Goal: Task Accomplishment & Management: Use online tool/utility

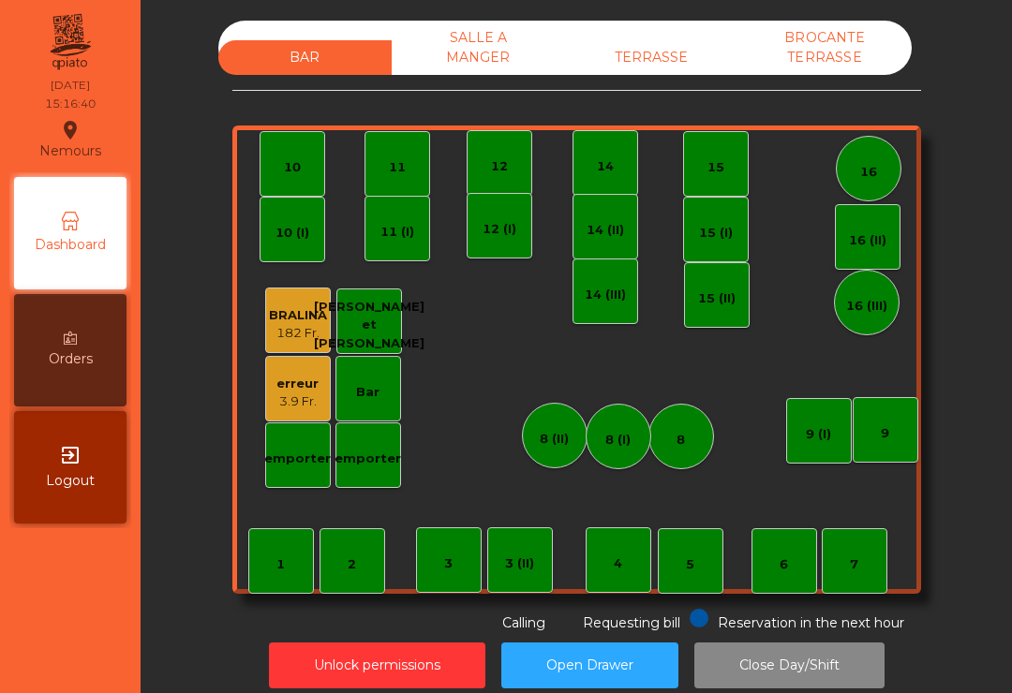
click at [664, 63] on div "TERRASSE" at bounding box center [651, 57] width 173 height 35
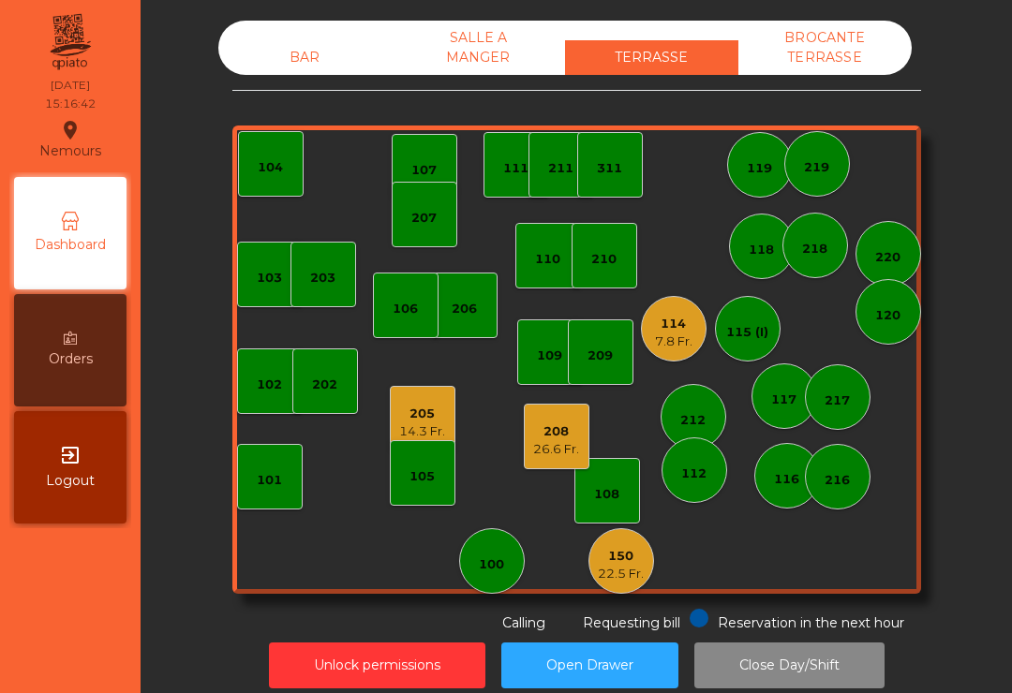
click at [400, 424] on div "14.3 Fr." at bounding box center [422, 432] width 46 height 19
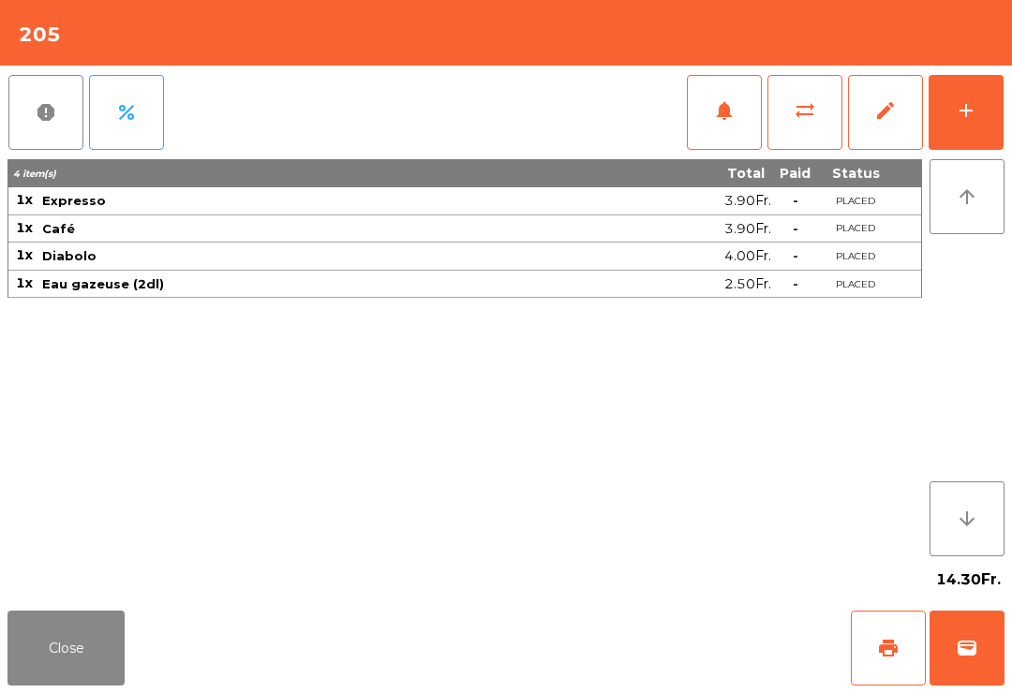
click at [885, 636] on button "print" at bounding box center [888, 648] width 75 height 75
click at [28, 670] on button "Close" at bounding box center [65, 648] width 117 height 75
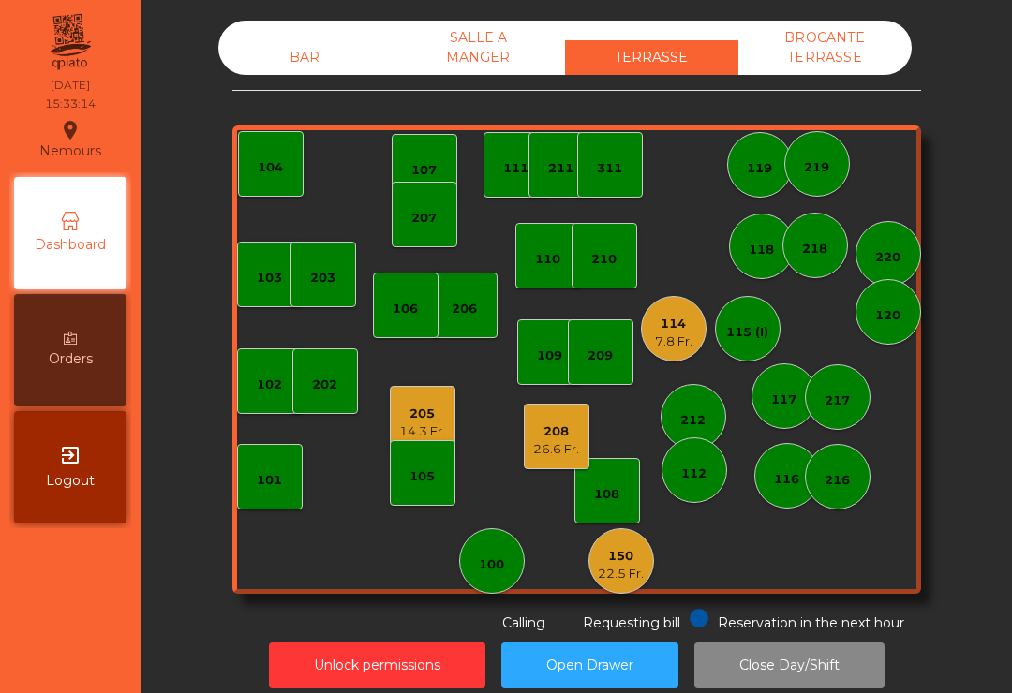
click at [548, 168] on div "211" at bounding box center [560, 168] width 25 height 19
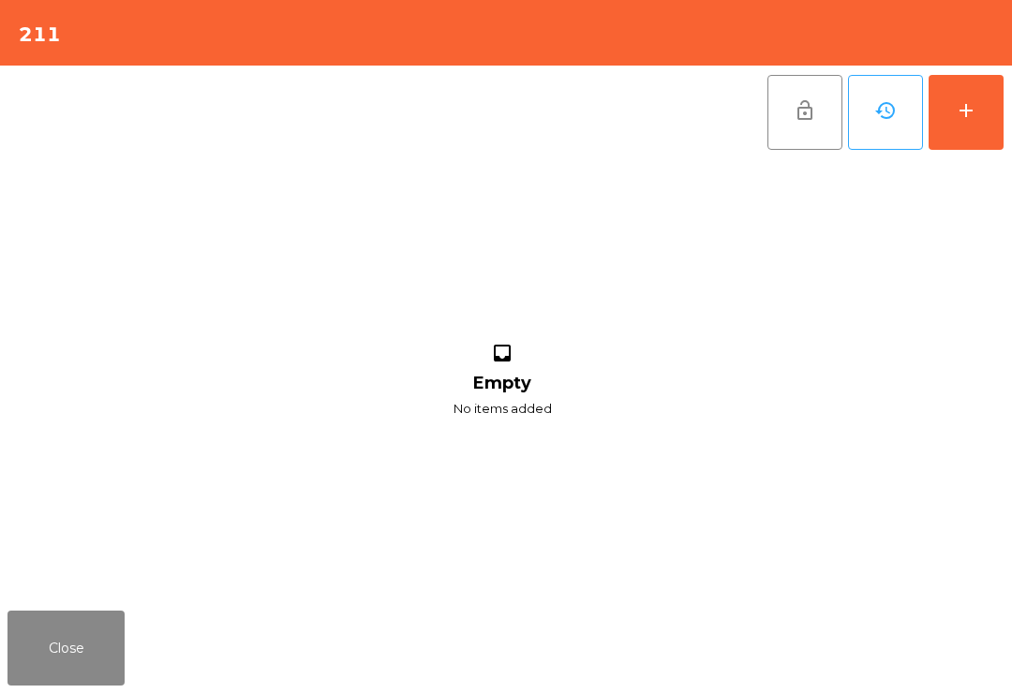
click at [973, 104] on div "add" at bounding box center [966, 110] width 22 height 22
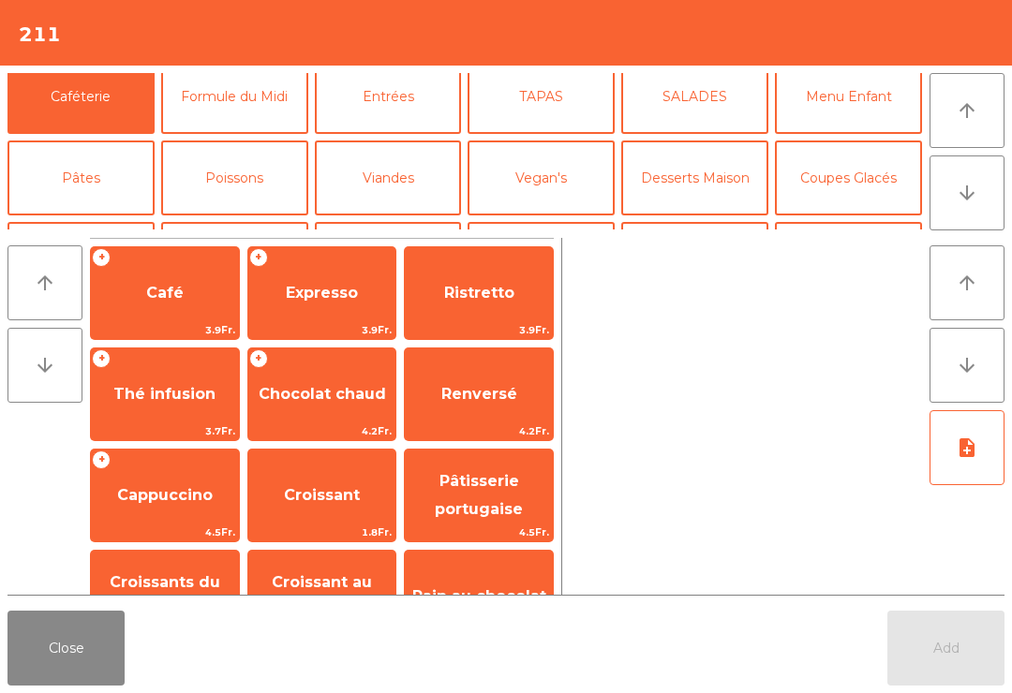
scroll to position [123, 0]
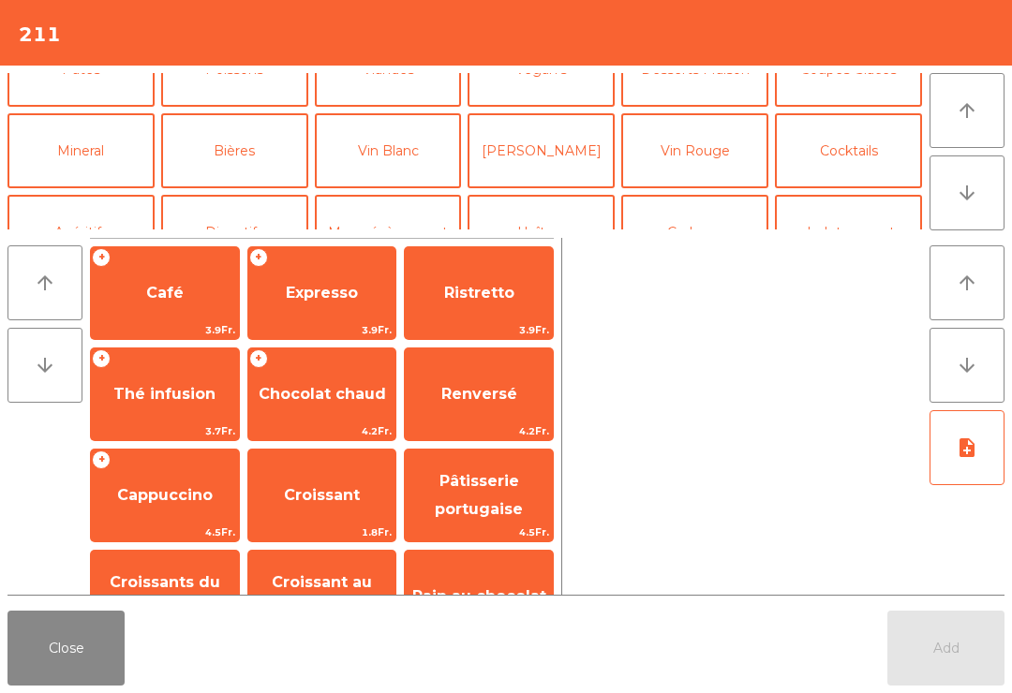
click at [417, 169] on button "Vin Blanc" at bounding box center [388, 150] width 147 height 75
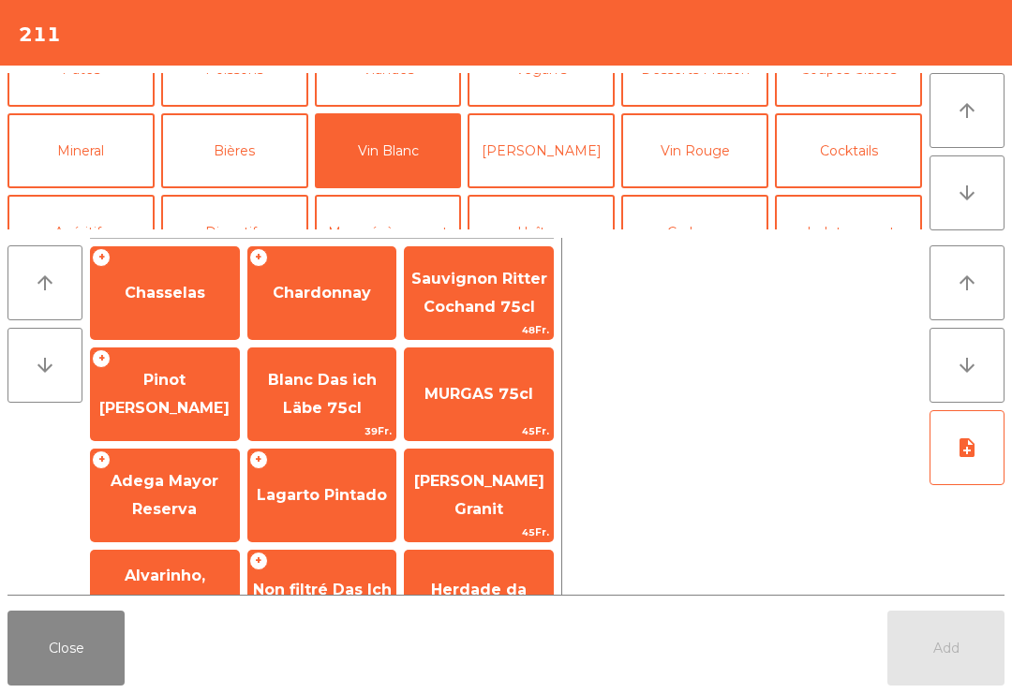
click at [350, 317] on span "Chardonnay" at bounding box center [322, 293] width 148 height 51
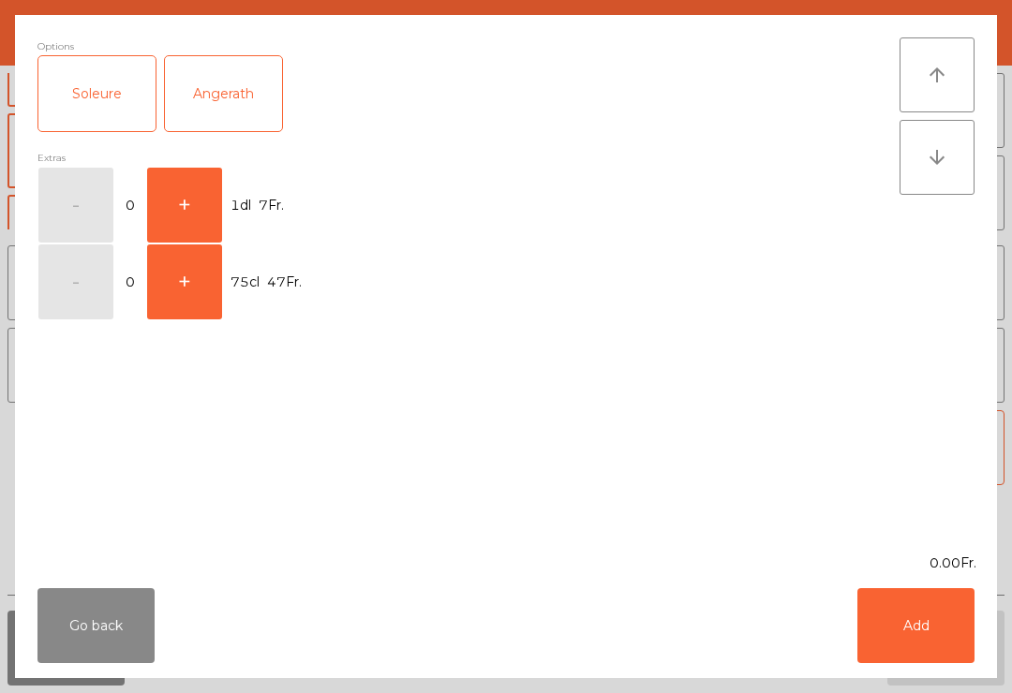
click at [201, 210] on button "+" at bounding box center [184, 205] width 75 height 75
click at [945, 677] on div "Go back Add" at bounding box center [506, 625] width 982 height 105
click at [906, 656] on button "Add" at bounding box center [915, 625] width 117 height 75
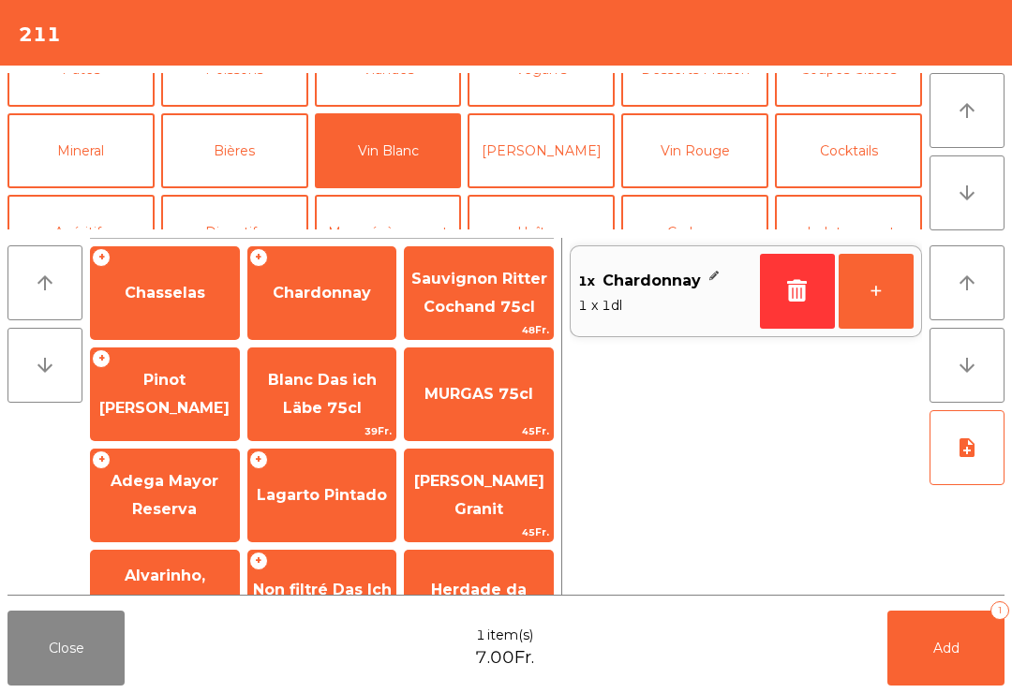
click at [871, 306] on button "+" at bounding box center [876, 291] width 75 height 75
click at [126, 180] on button "Mineral" at bounding box center [80, 150] width 147 height 75
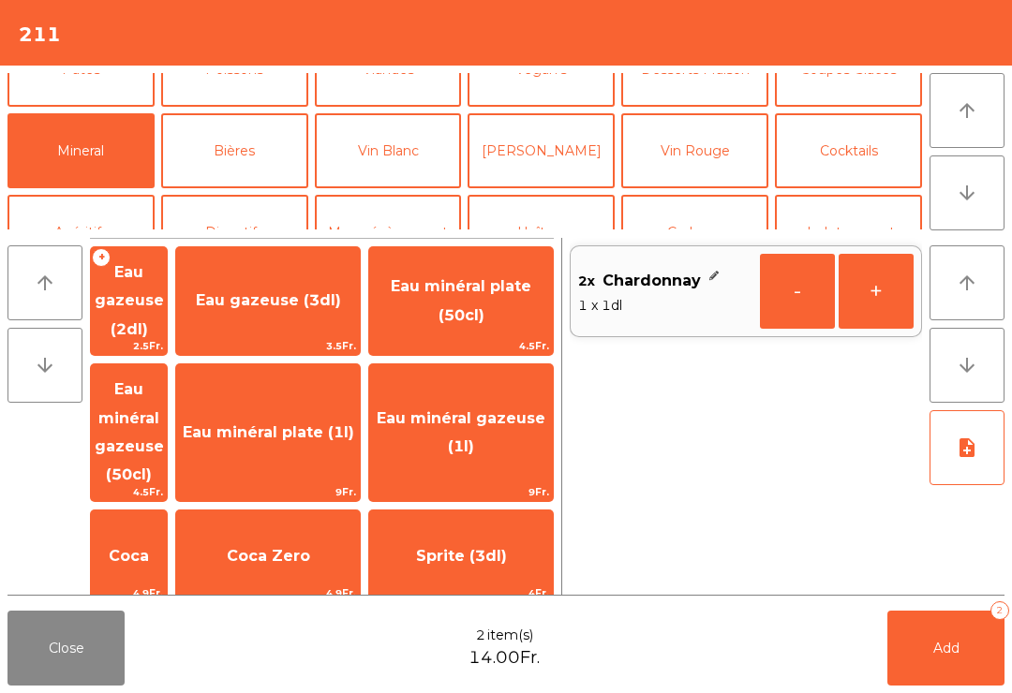
click at [167, 337] on span "2.5Fr." at bounding box center [129, 346] width 76 height 18
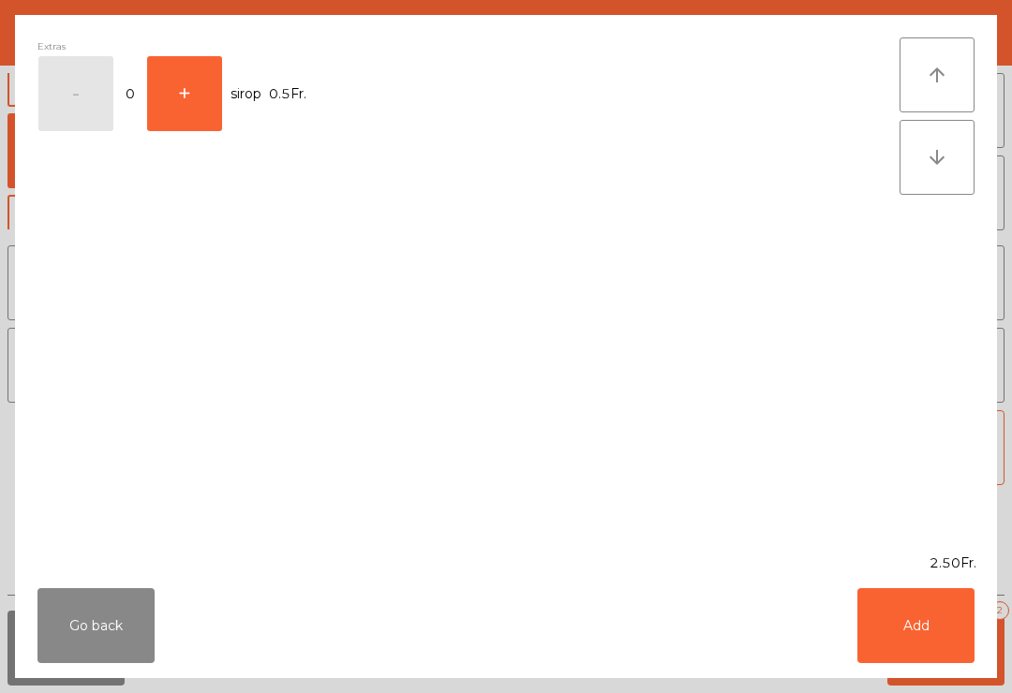
click at [990, 662] on div "Go back Add" at bounding box center [506, 625] width 982 height 105
click at [934, 634] on button "Add" at bounding box center [915, 625] width 117 height 75
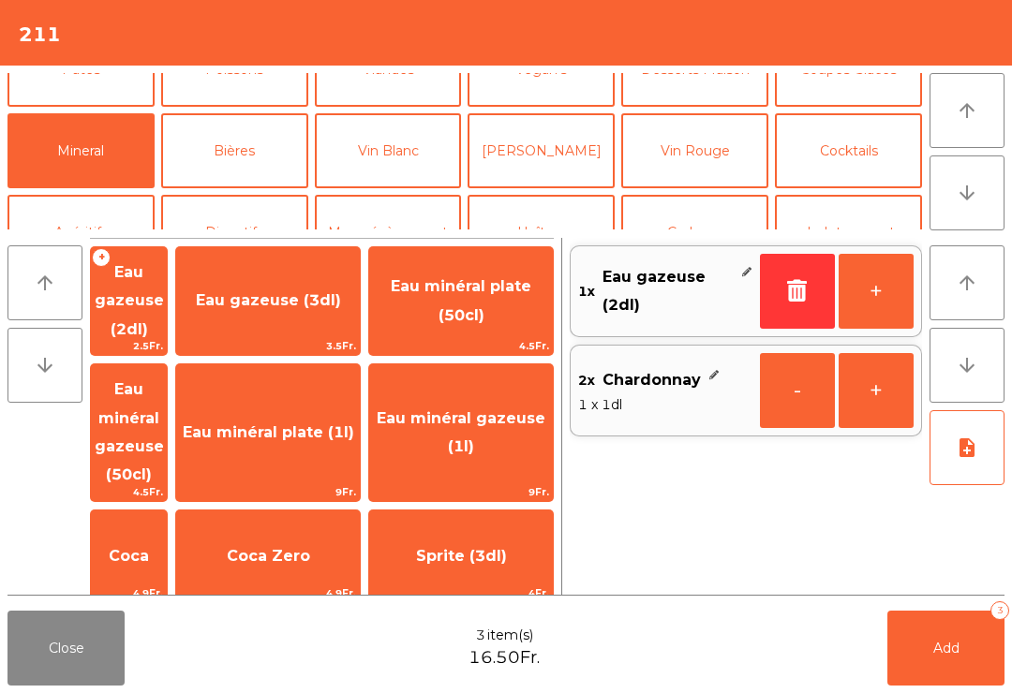
click at [782, 384] on button "-" at bounding box center [797, 390] width 75 height 75
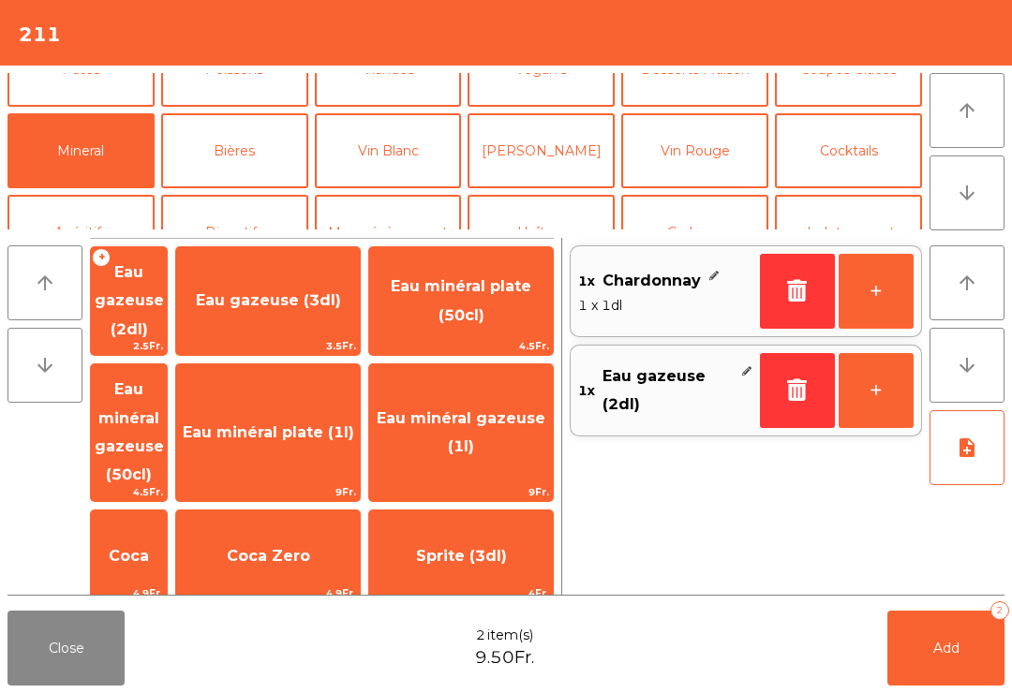
click at [220, 156] on button "Bières" at bounding box center [234, 150] width 147 height 75
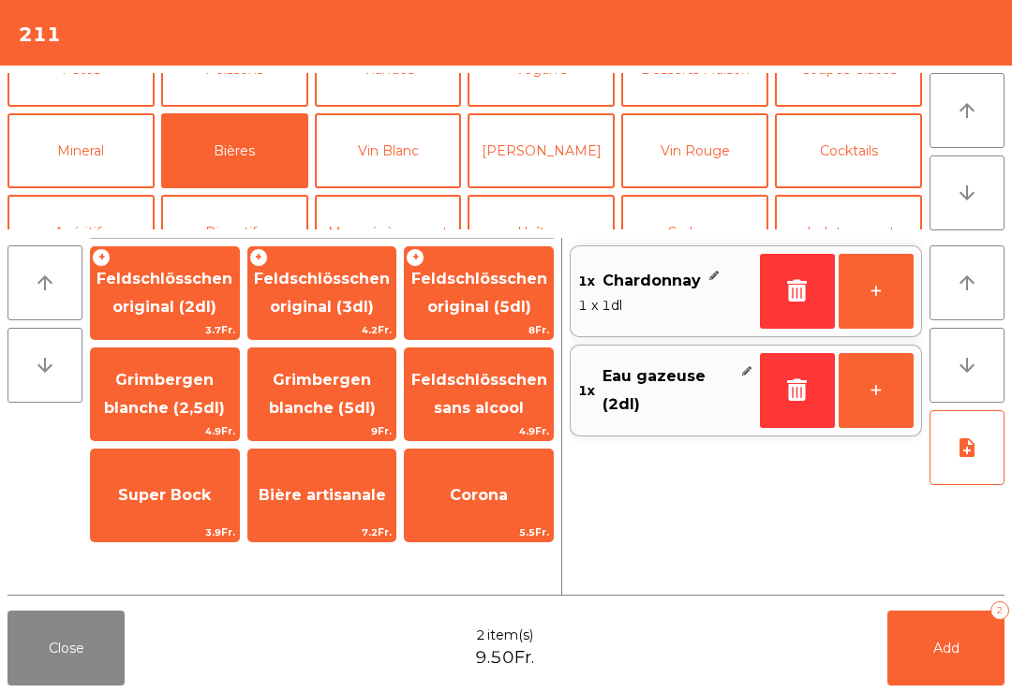
click at [324, 316] on span "Feldschlösschen original (3dl)" at bounding box center [322, 293] width 136 height 46
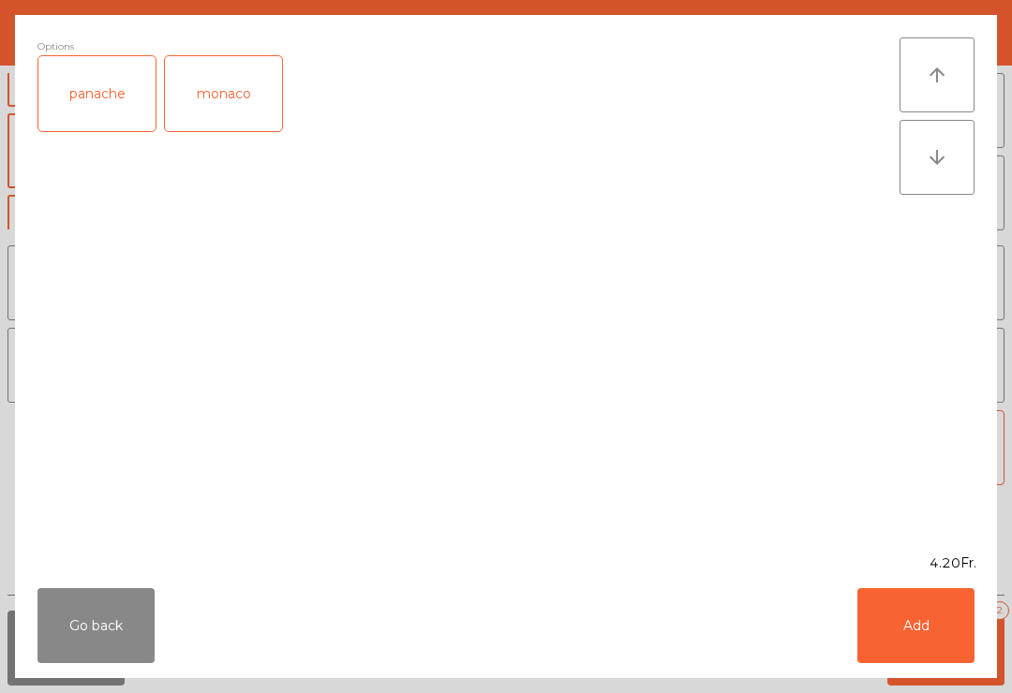
click at [943, 639] on button "Add" at bounding box center [915, 625] width 117 height 75
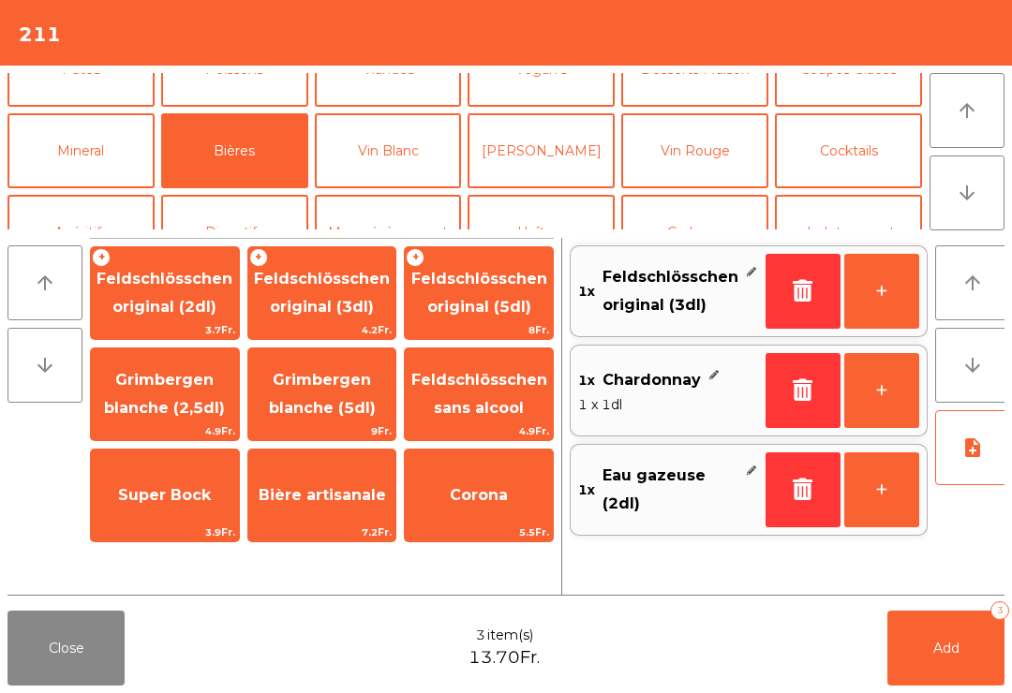
click at [975, 644] on button "Add 3" at bounding box center [945, 648] width 117 height 75
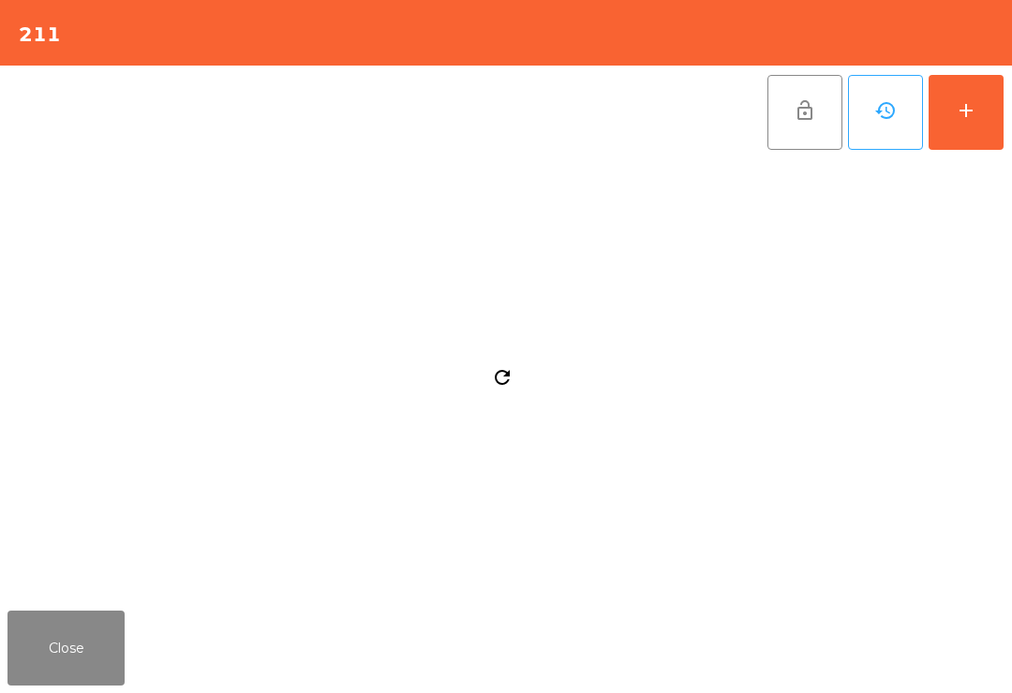
click at [43, 660] on button "Close" at bounding box center [65, 648] width 117 height 75
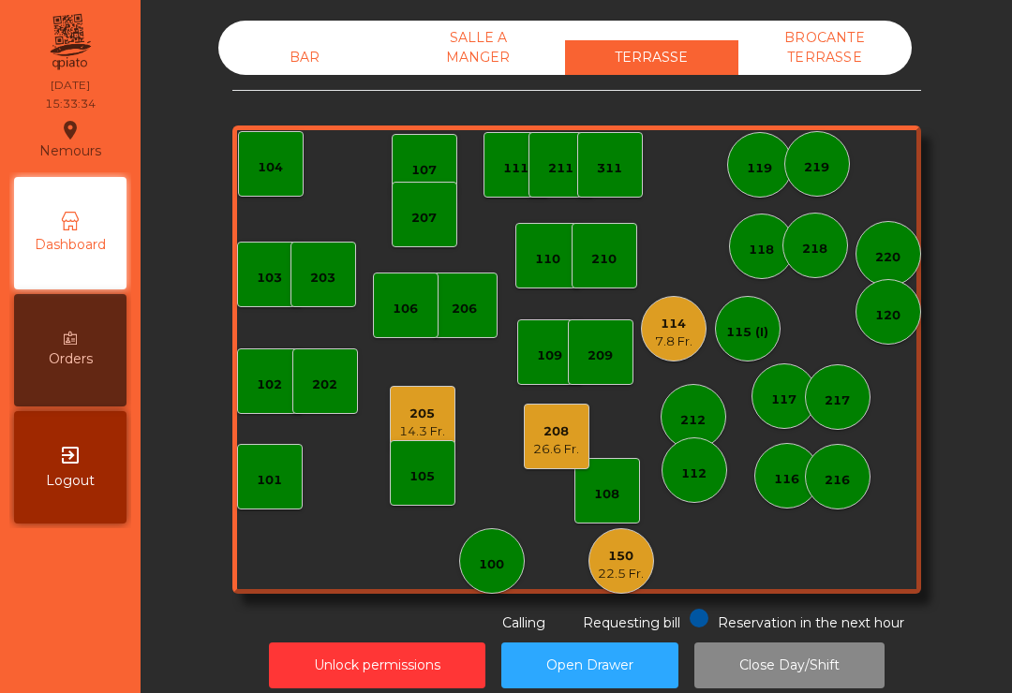
click at [690, 346] on div "7.8 Fr." at bounding box center [673, 342] width 37 height 19
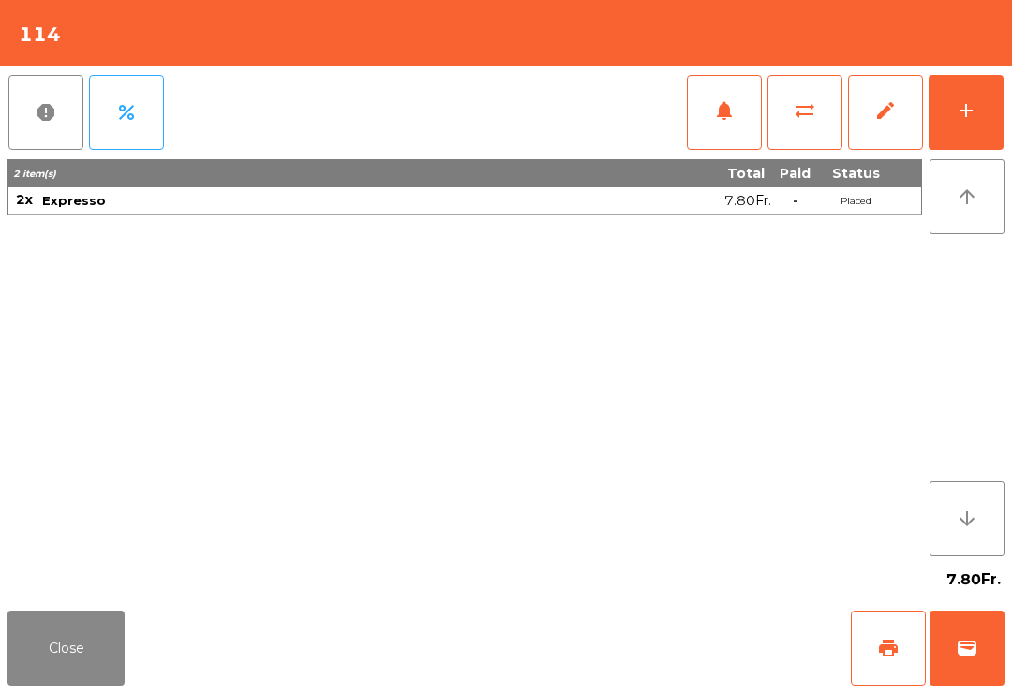
click at [967, 655] on span "wallet" at bounding box center [967, 648] width 22 height 22
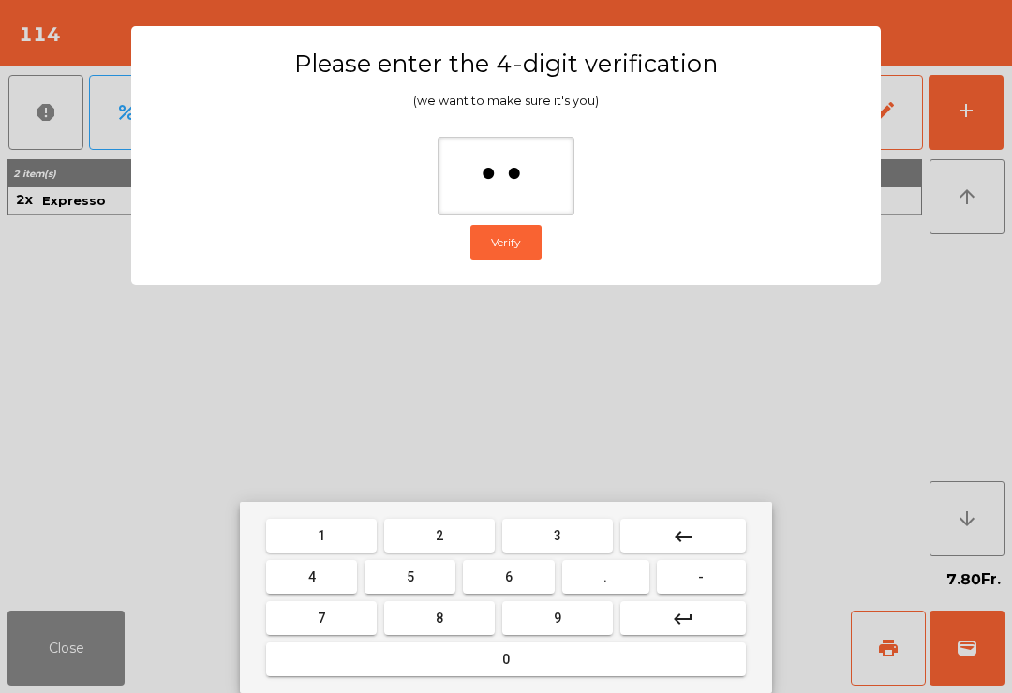
type input "***"
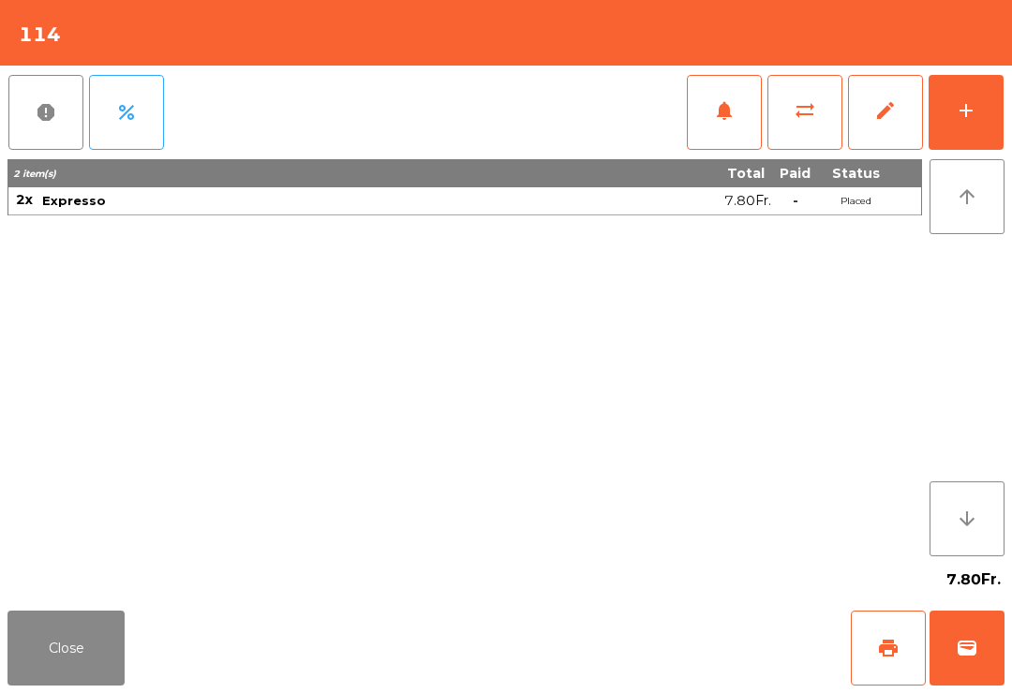
click at [671, 633] on div "Close print wallet" at bounding box center [506, 648] width 1012 height 90
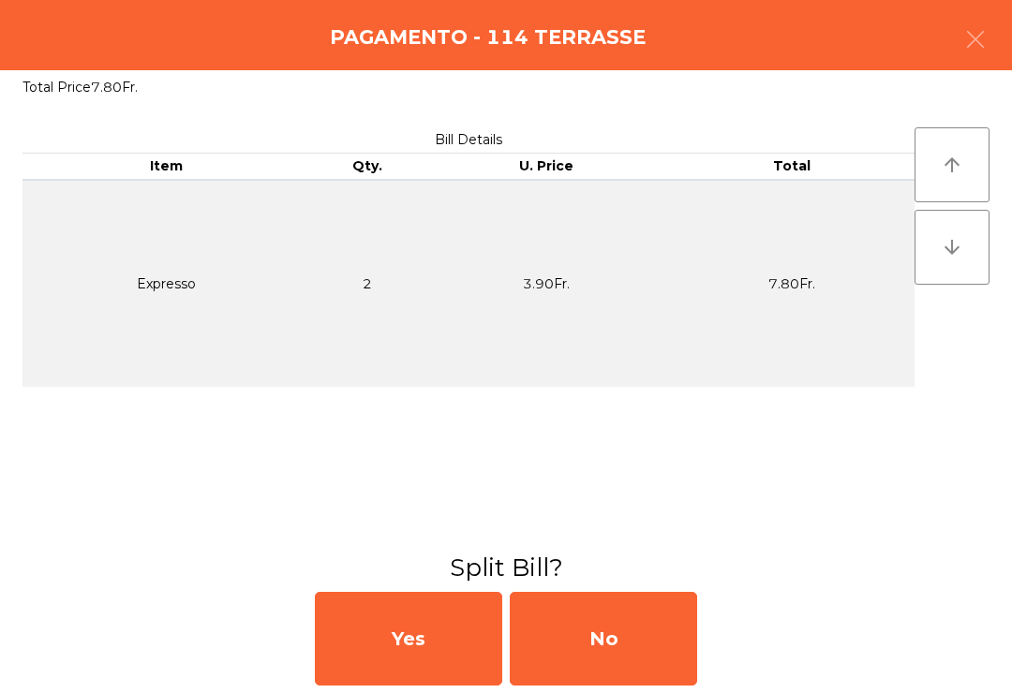
click at [623, 636] on div "No" at bounding box center [603, 639] width 187 height 94
click at [622, 637] on div "MB" at bounding box center [603, 639] width 187 height 94
click at [630, 635] on div "No" at bounding box center [603, 639] width 187 height 94
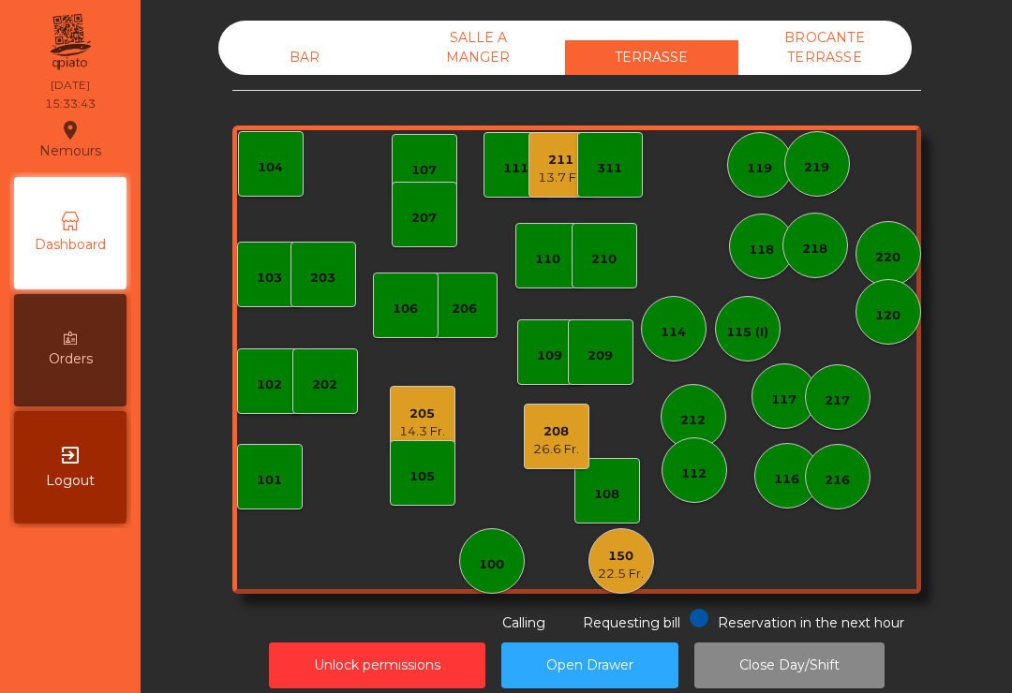
click at [404, 422] on div "205" at bounding box center [422, 414] width 46 height 19
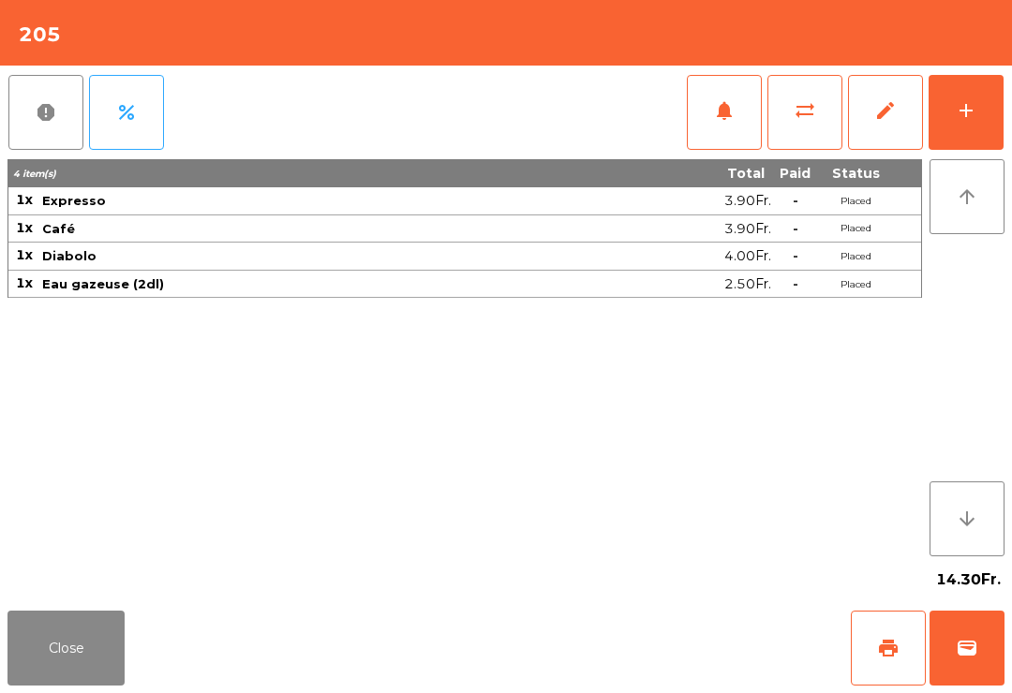
click at [987, 680] on button "wallet" at bounding box center [967, 648] width 75 height 75
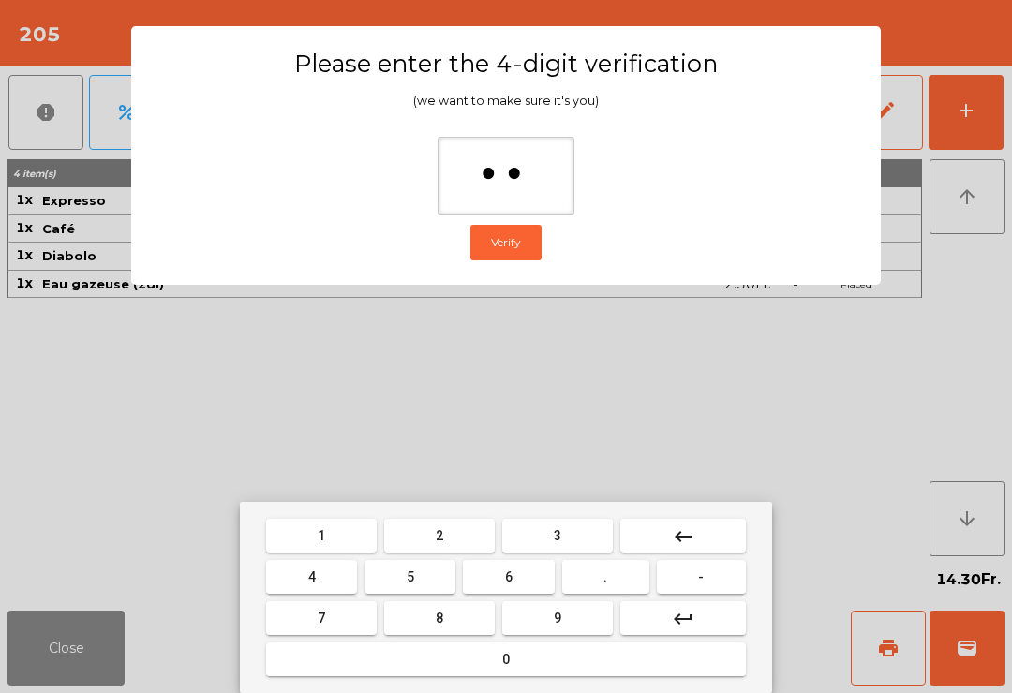
type input "***"
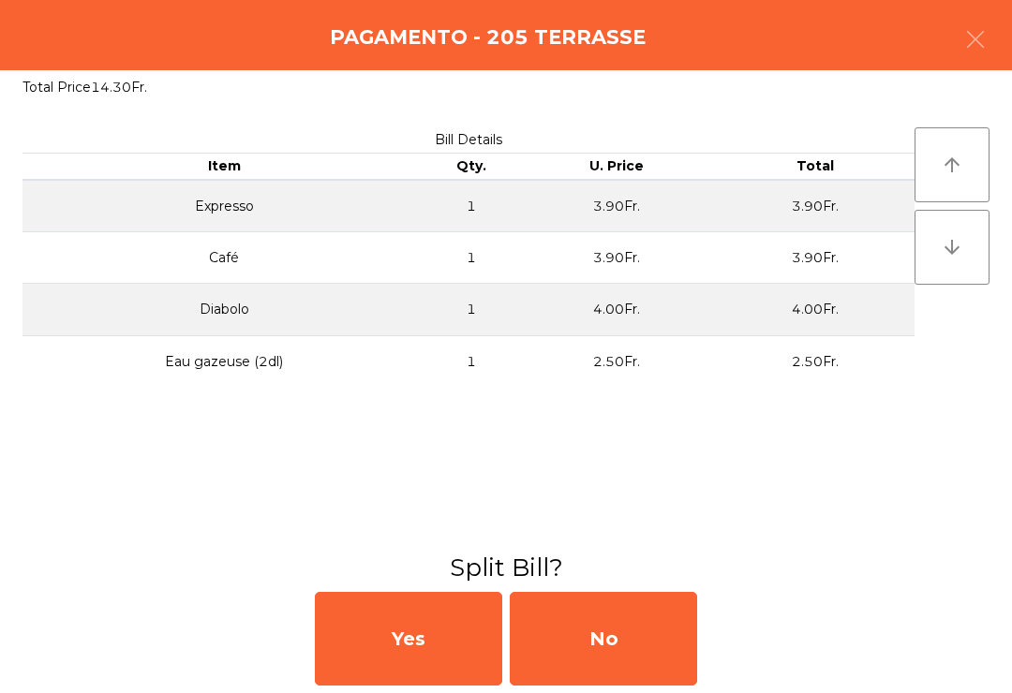
click at [609, 655] on div "No" at bounding box center [603, 639] width 187 height 94
click at [600, 650] on div "MB" at bounding box center [603, 639] width 187 height 94
click at [602, 636] on div "No" at bounding box center [603, 639] width 187 height 94
click at [614, 628] on div "No" at bounding box center [603, 639] width 187 height 94
click at [620, 644] on div "No" at bounding box center [603, 639] width 187 height 94
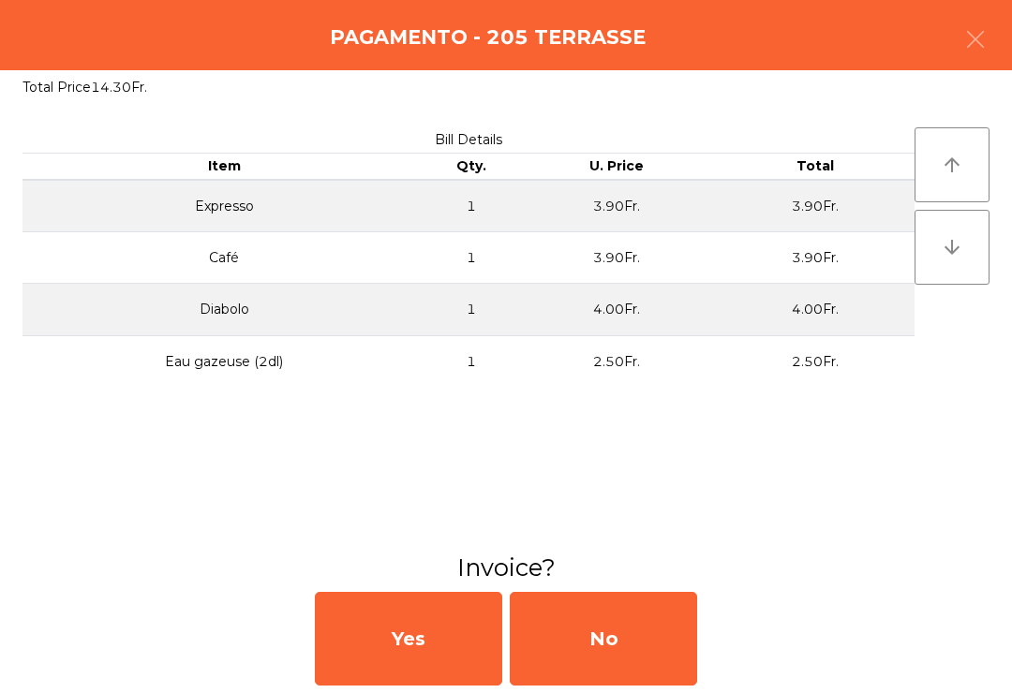
click at [648, 642] on div "No" at bounding box center [603, 639] width 187 height 94
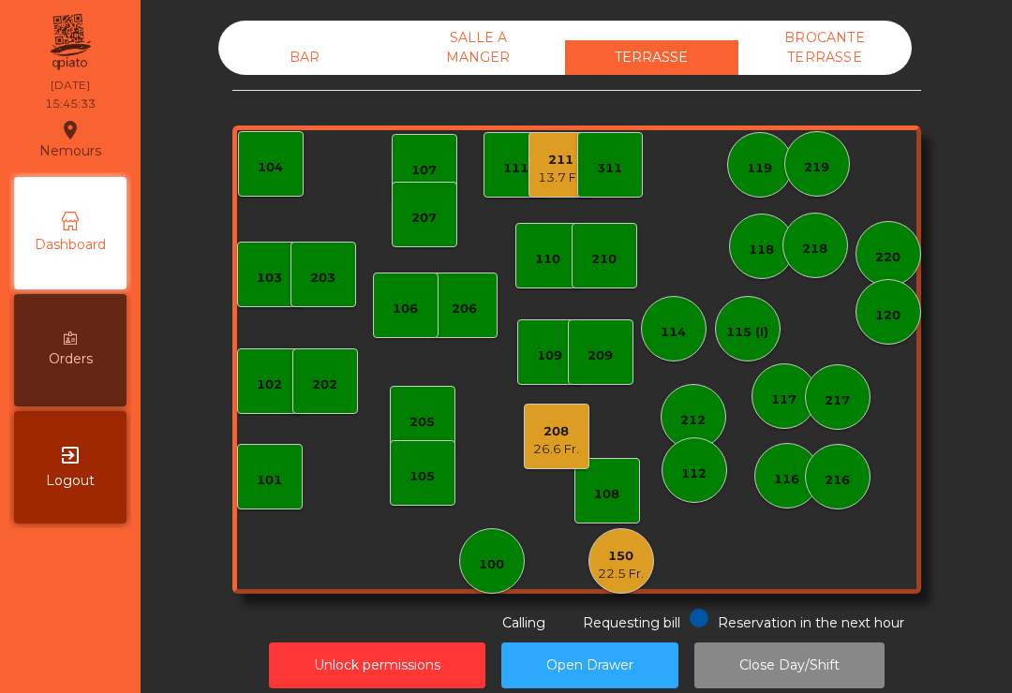
click at [549, 424] on div "208" at bounding box center [556, 432] width 46 height 19
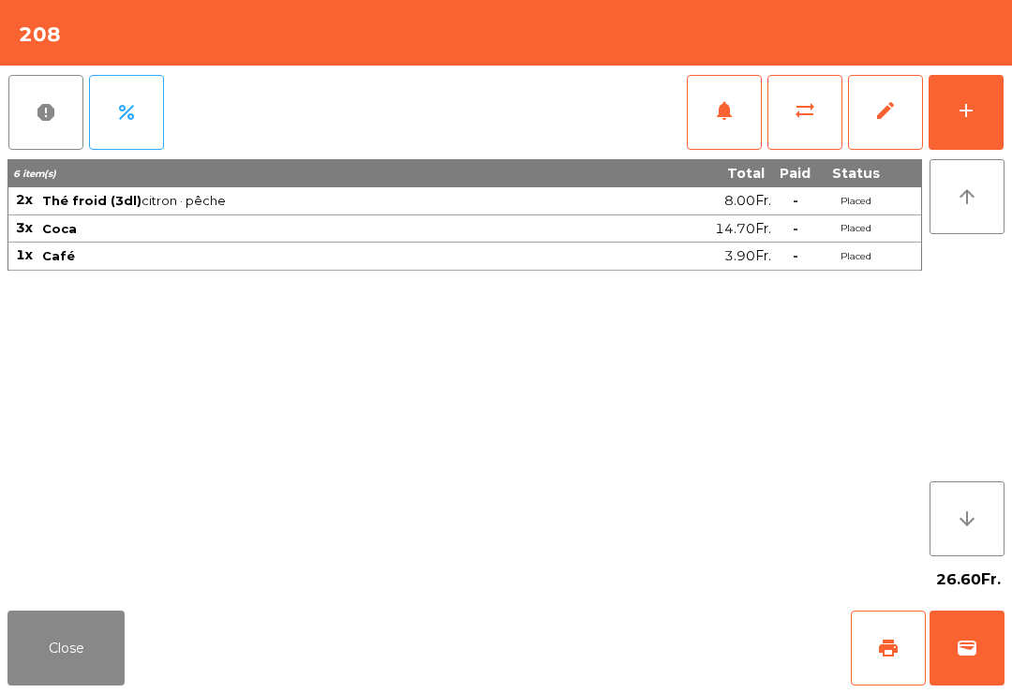
click at [923, 655] on button "print" at bounding box center [888, 648] width 75 height 75
click at [957, 668] on button "wallet" at bounding box center [967, 648] width 75 height 75
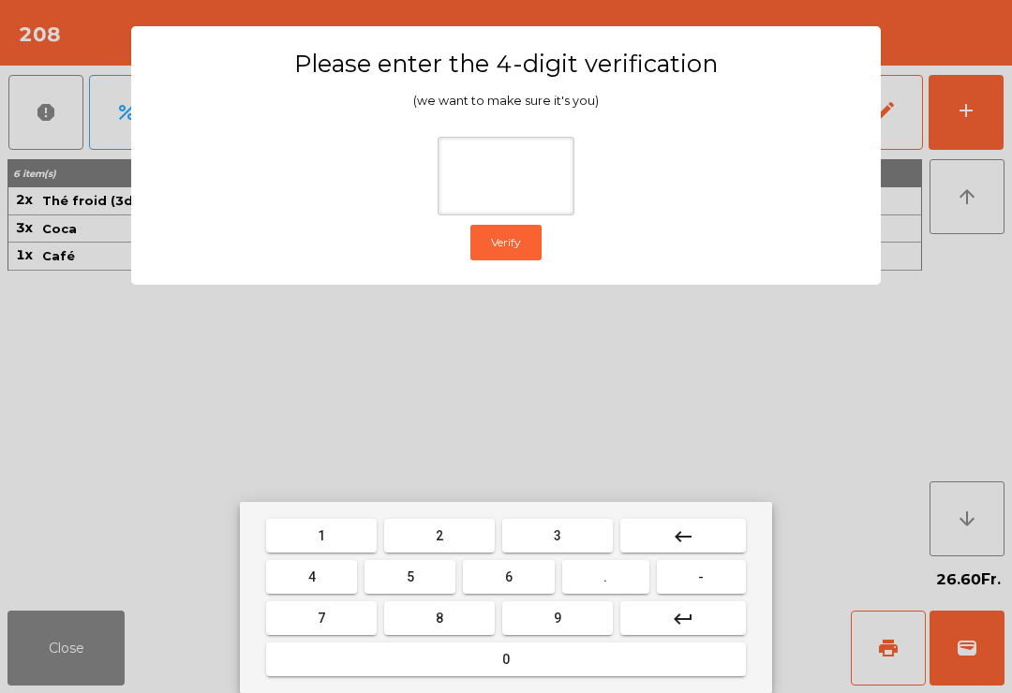
type input "*"
type input "****"
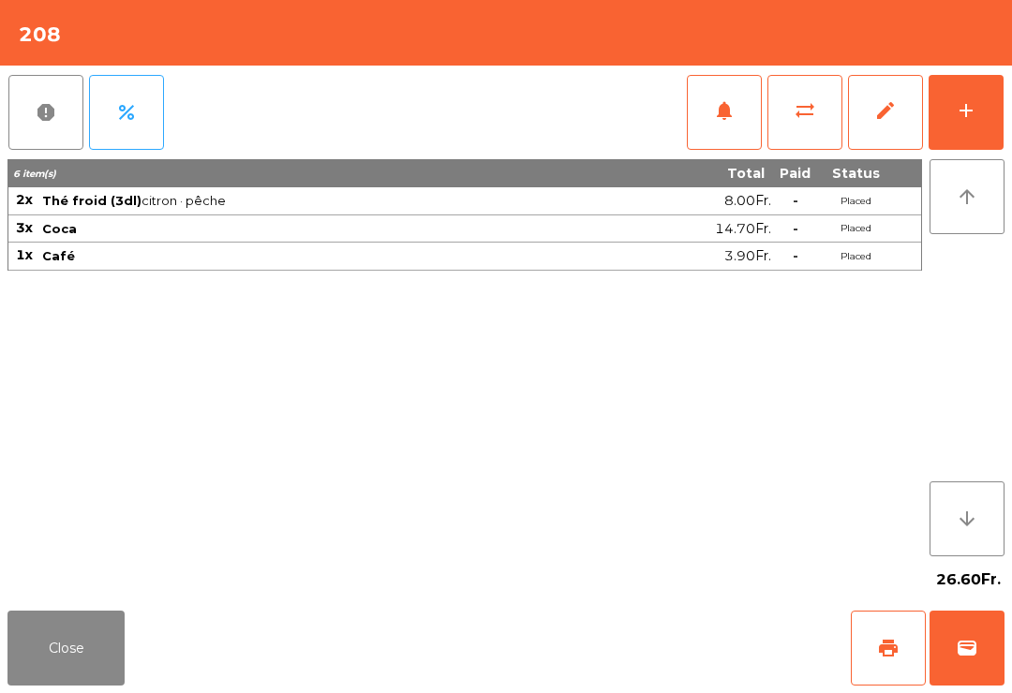
click at [566, 658] on div "Close print wallet" at bounding box center [506, 648] width 1012 height 90
click at [544, 633] on div "Close print wallet" at bounding box center [506, 648] width 1012 height 90
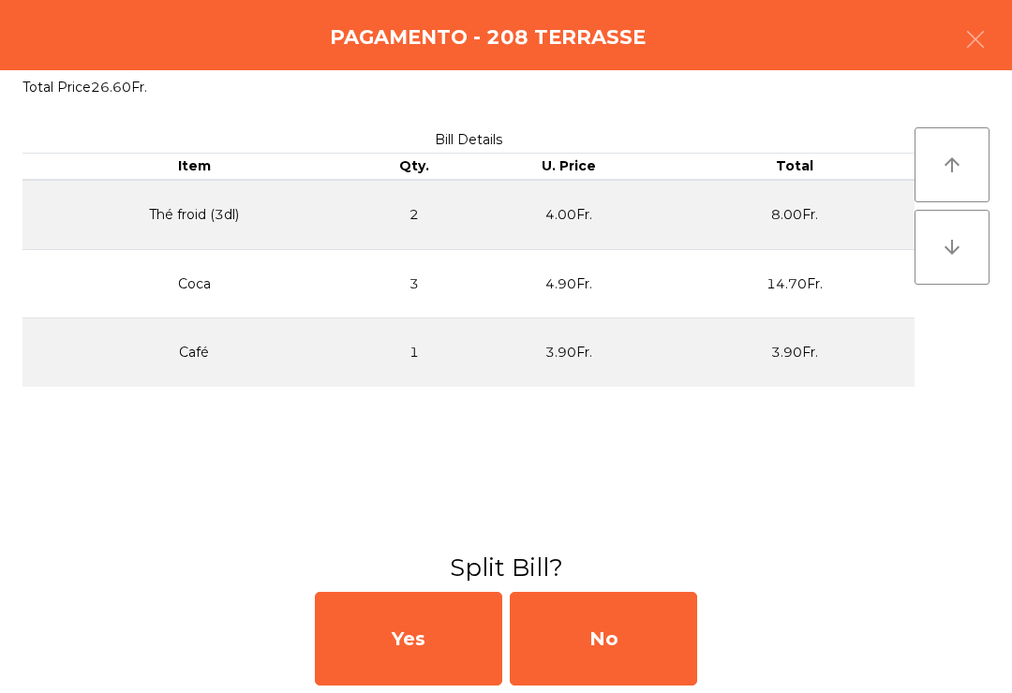
click at [556, 647] on div "No" at bounding box center [603, 639] width 187 height 94
click at [558, 639] on div "MB" at bounding box center [603, 639] width 187 height 94
click at [588, 646] on div "No" at bounding box center [603, 639] width 187 height 94
click at [662, 661] on div "No" at bounding box center [603, 639] width 187 height 94
click at [639, 658] on div "No" at bounding box center [603, 639] width 187 height 94
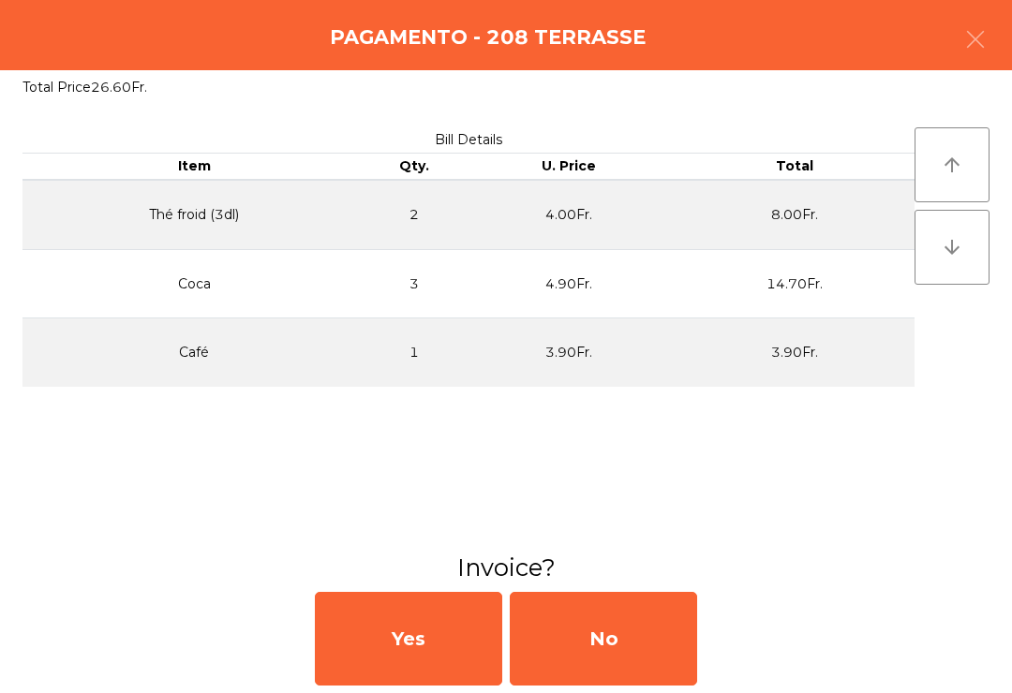
click at [680, 662] on div "No" at bounding box center [603, 639] width 187 height 94
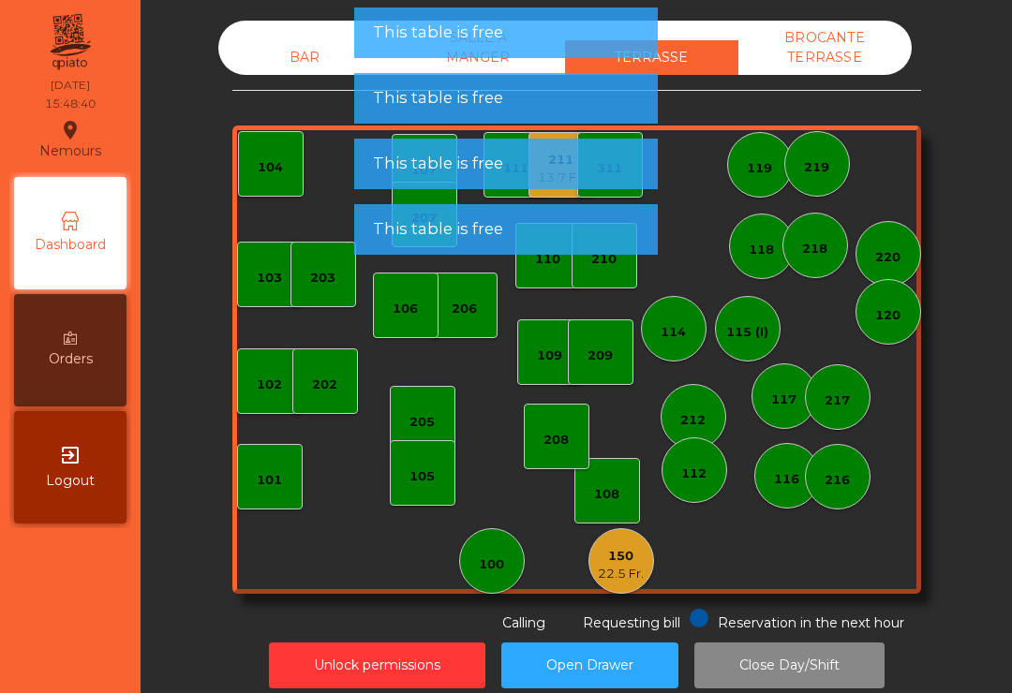
click at [635, 566] on div "22.5 Fr." at bounding box center [621, 574] width 46 height 19
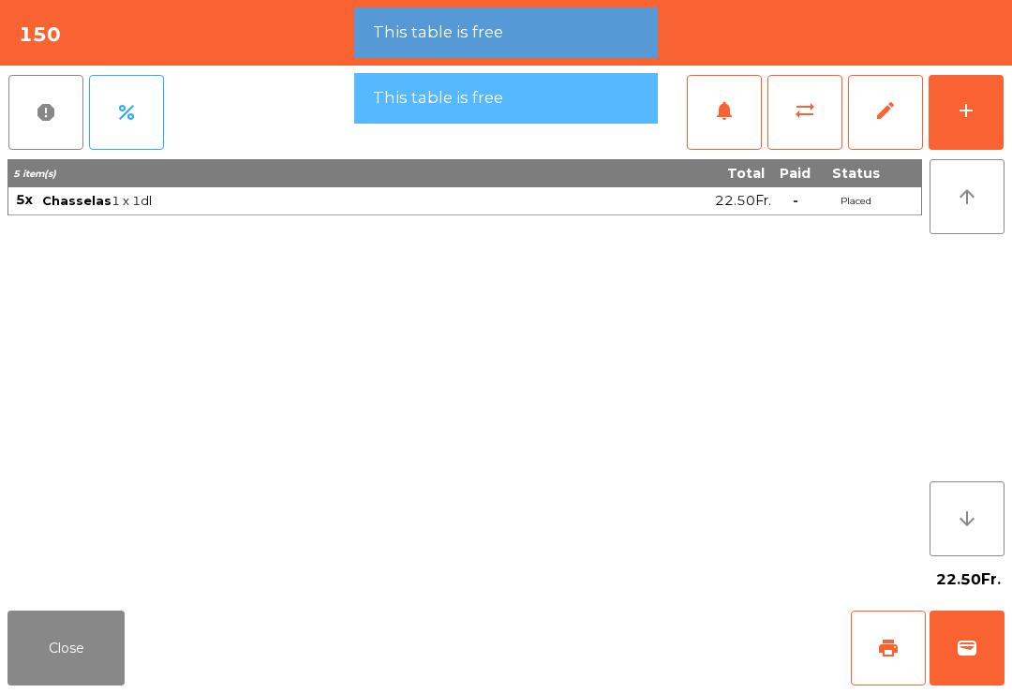
click at [877, 654] on span "print" at bounding box center [888, 648] width 22 height 22
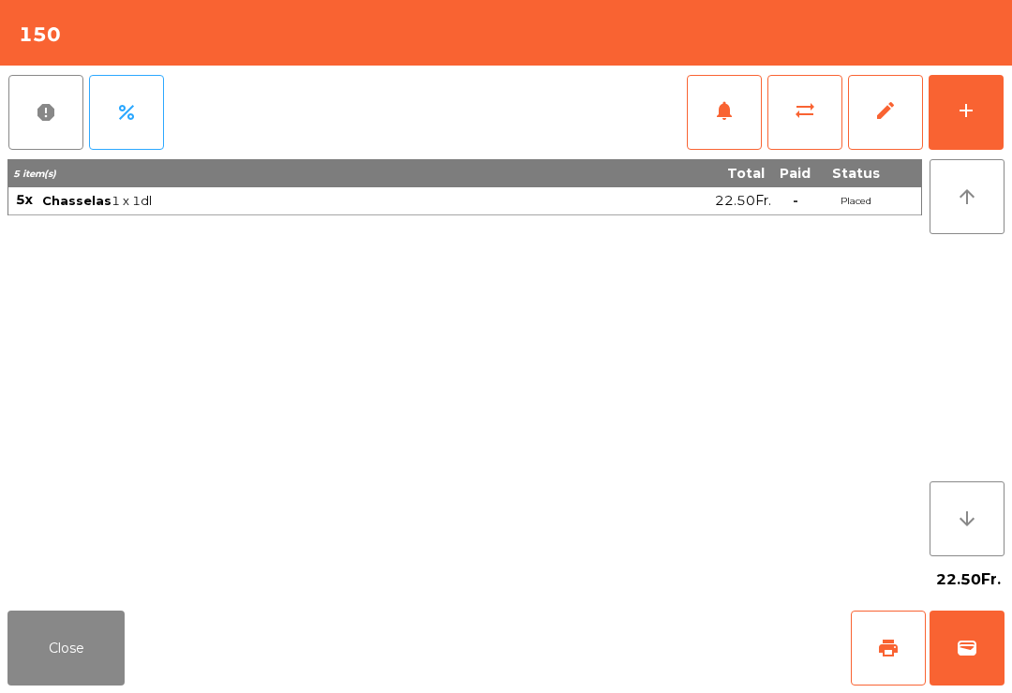
click at [39, 623] on button "Close" at bounding box center [65, 648] width 117 height 75
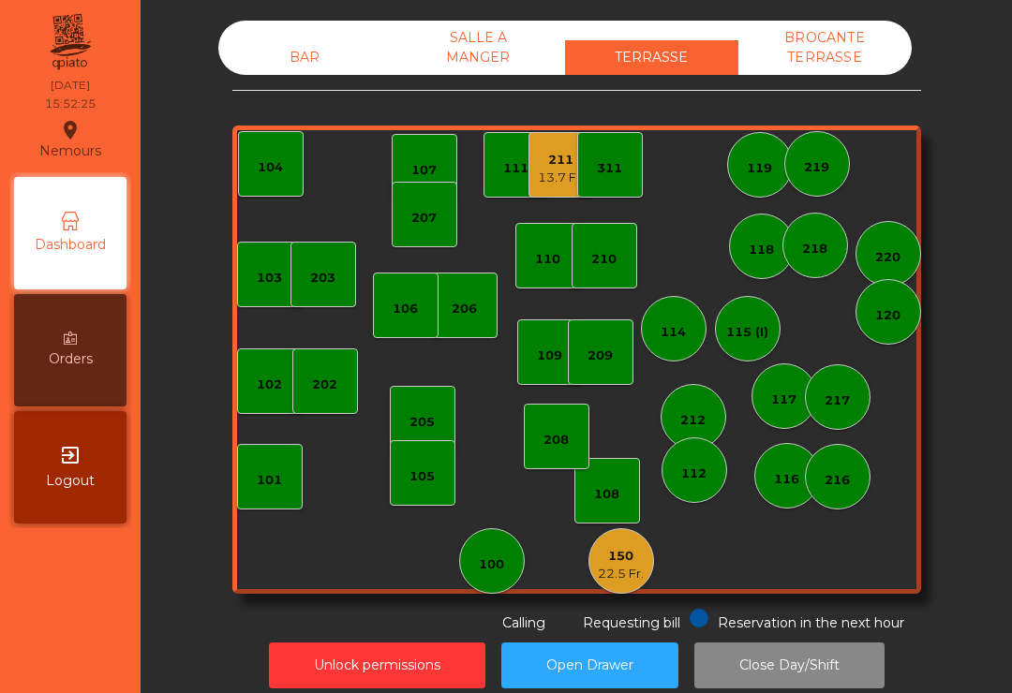
click at [404, 410] on div "205" at bounding box center [423, 419] width 66 height 66
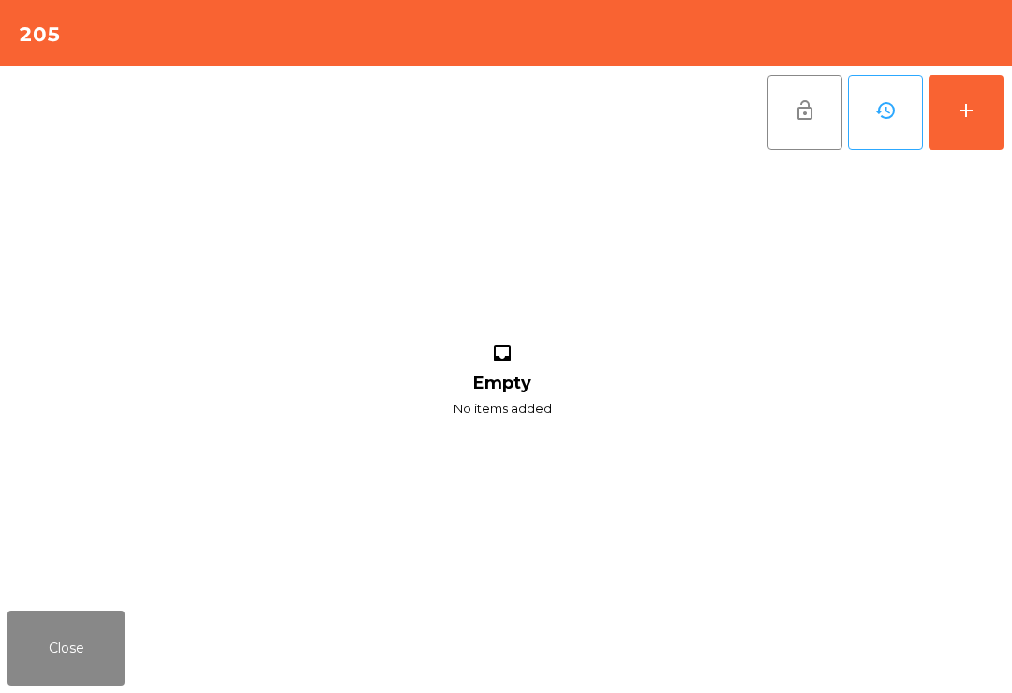
click at [959, 126] on button "add" at bounding box center [966, 112] width 75 height 75
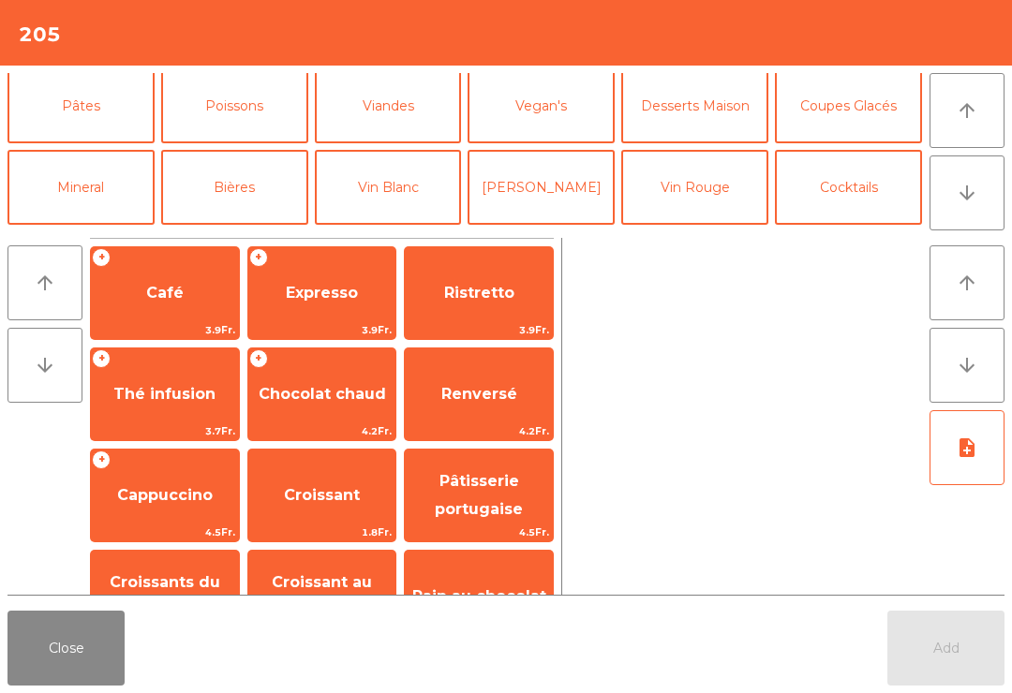
scroll to position [107, 0]
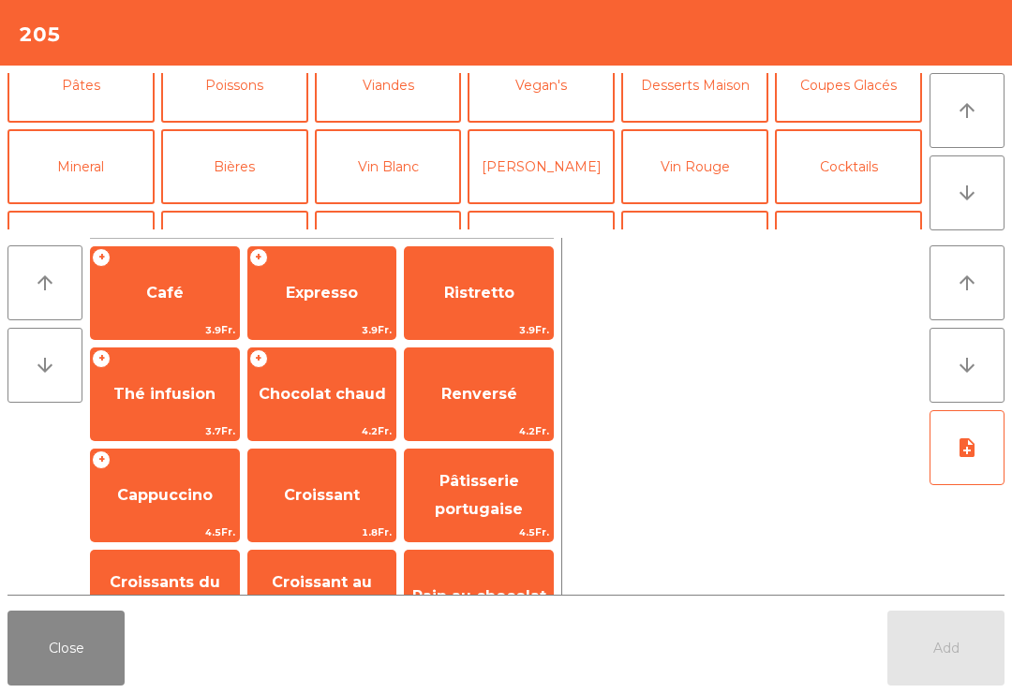
click at [246, 180] on button "Bières" at bounding box center [234, 166] width 147 height 75
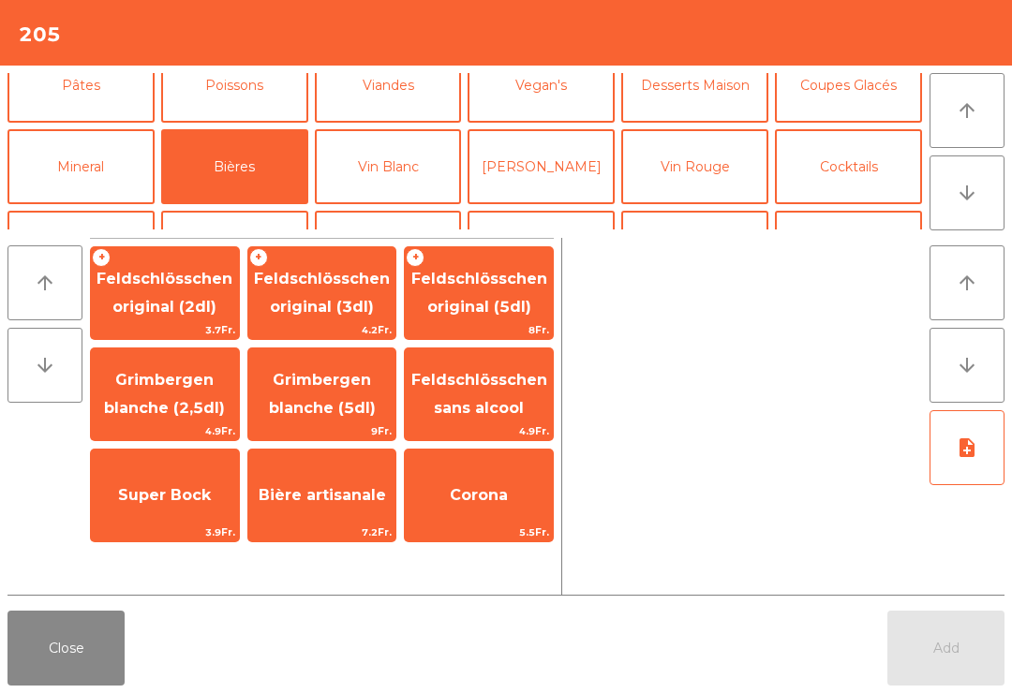
click at [186, 283] on span "Feldschlösschen original (2dl)" at bounding box center [165, 293] width 136 height 46
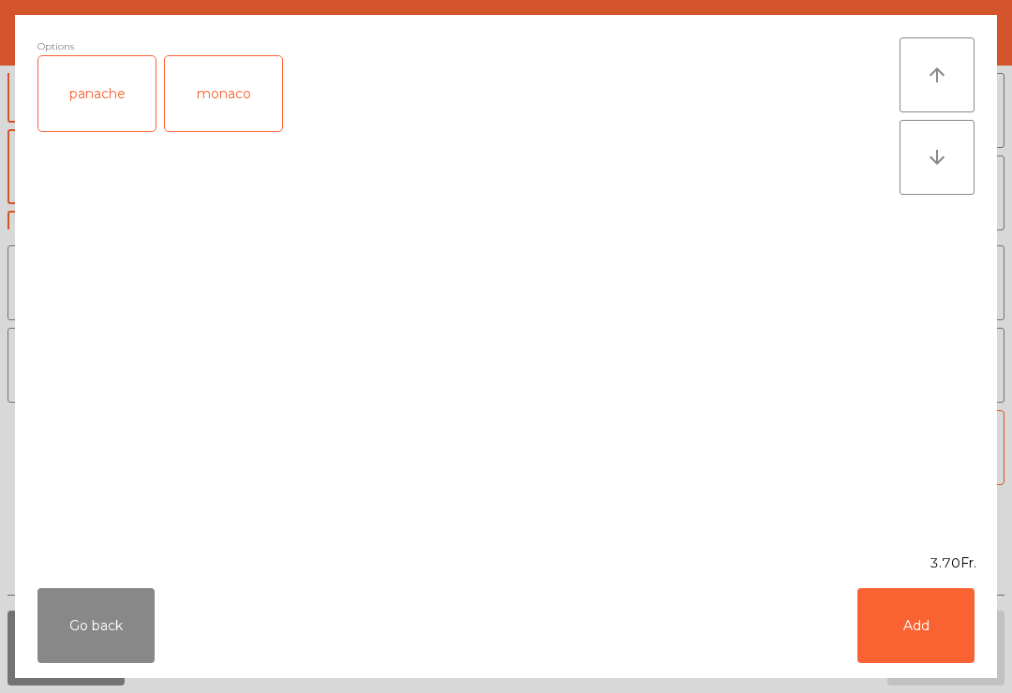
click at [939, 633] on button "Add" at bounding box center [915, 625] width 117 height 75
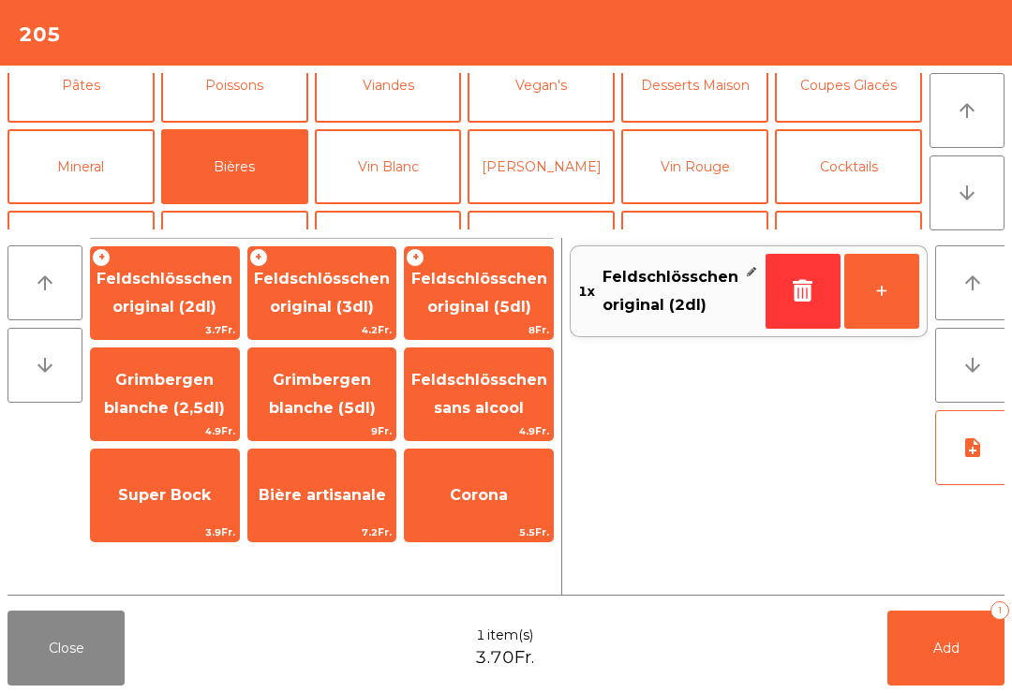
scroll to position [190, 0]
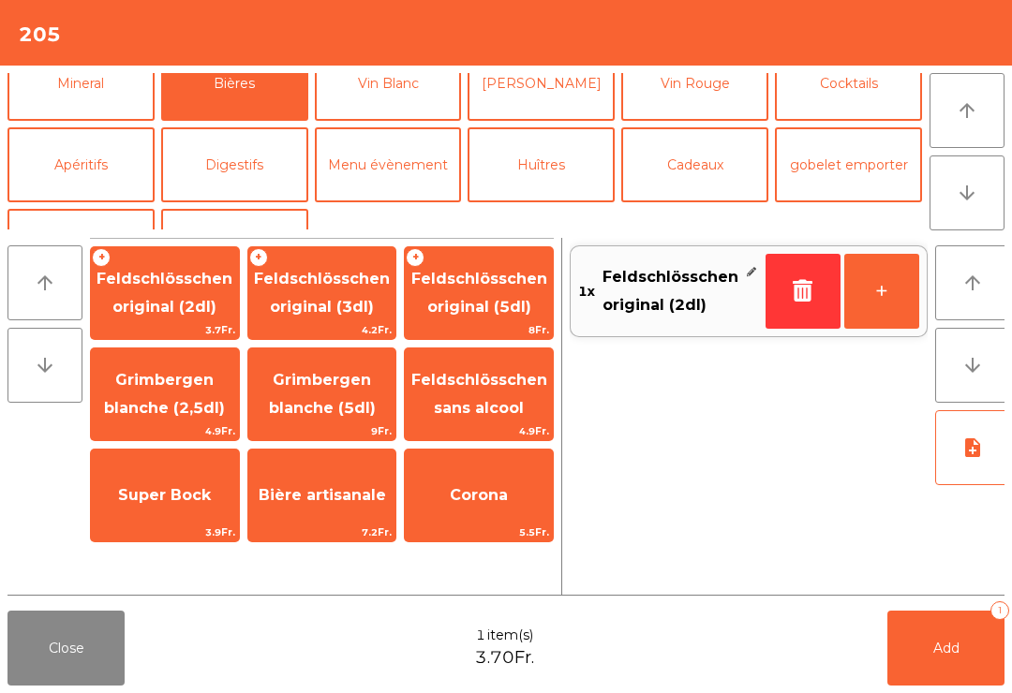
click at [496, 467] on div "Corona 5.5Fr." at bounding box center [479, 496] width 150 height 94
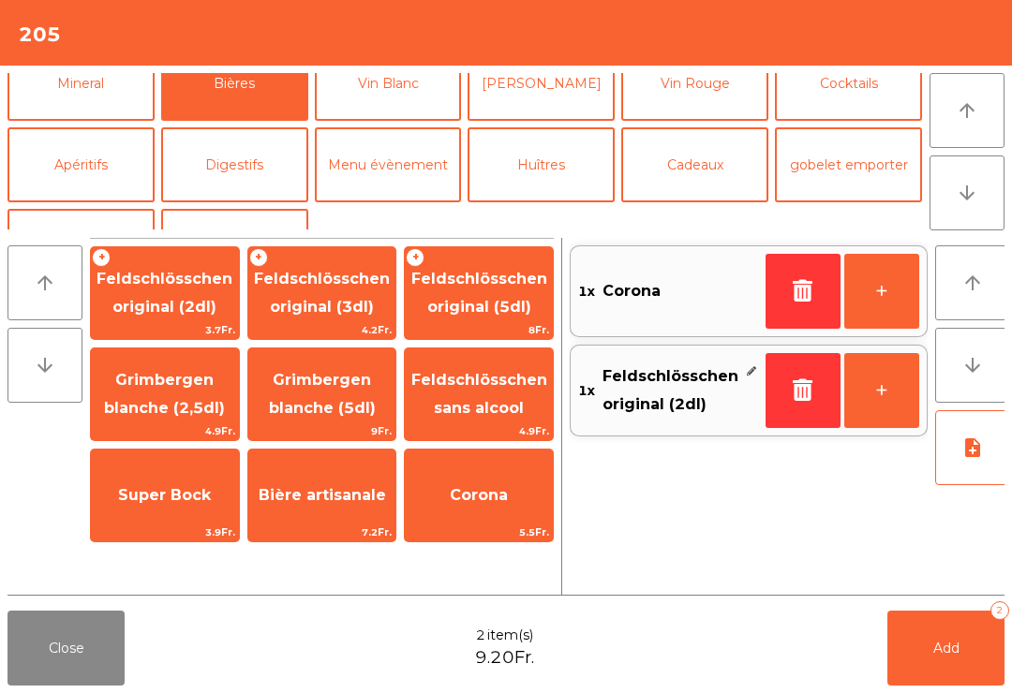
scroll to position [245, 0]
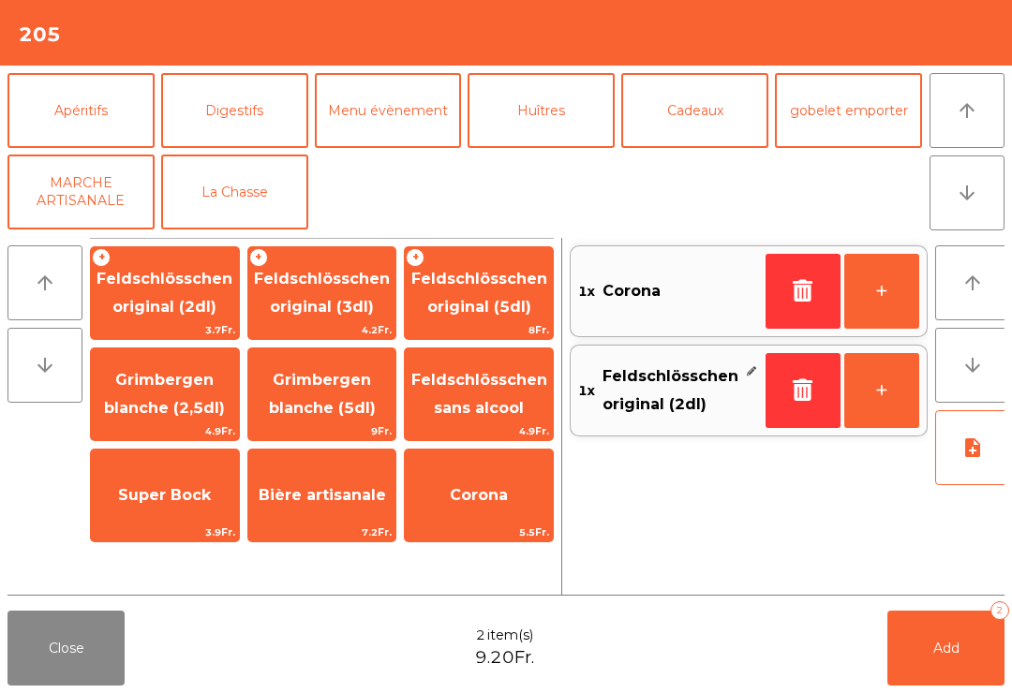
click at [775, 303] on button "button" at bounding box center [803, 291] width 75 height 75
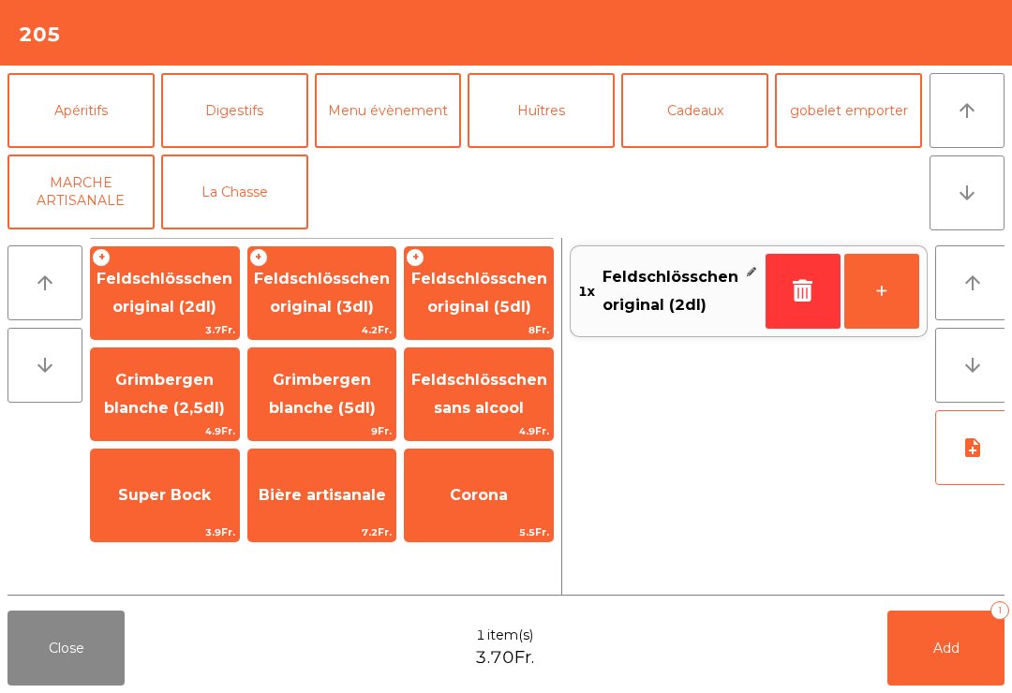
scroll to position [-6, 0]
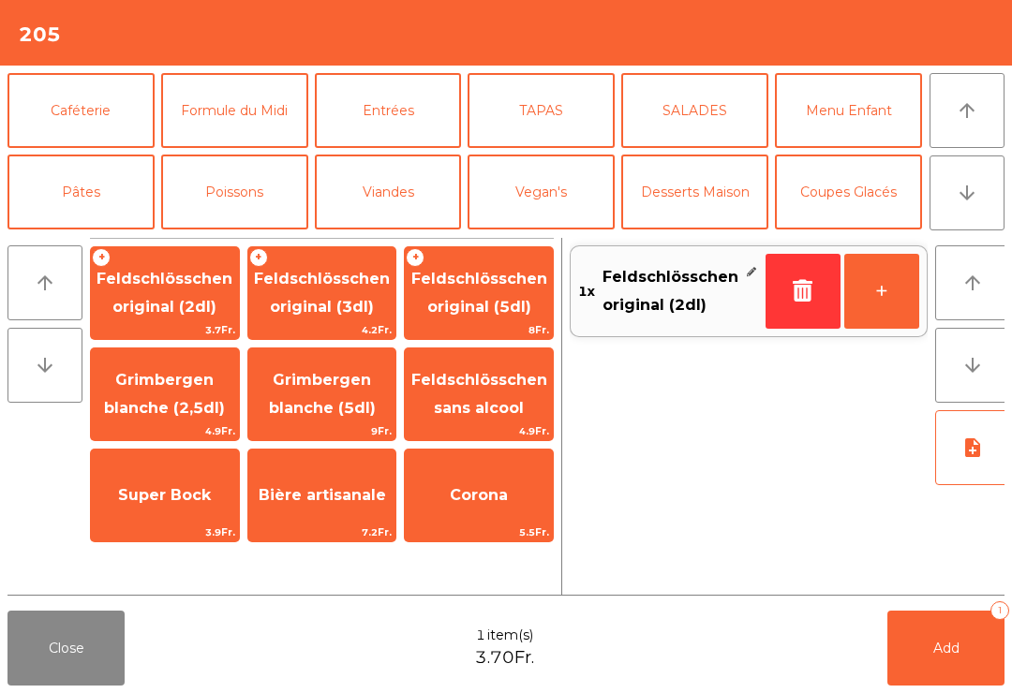
click at [103, 116] on button "Caféterie" at bounding box center [80, 110] width 147 height 75
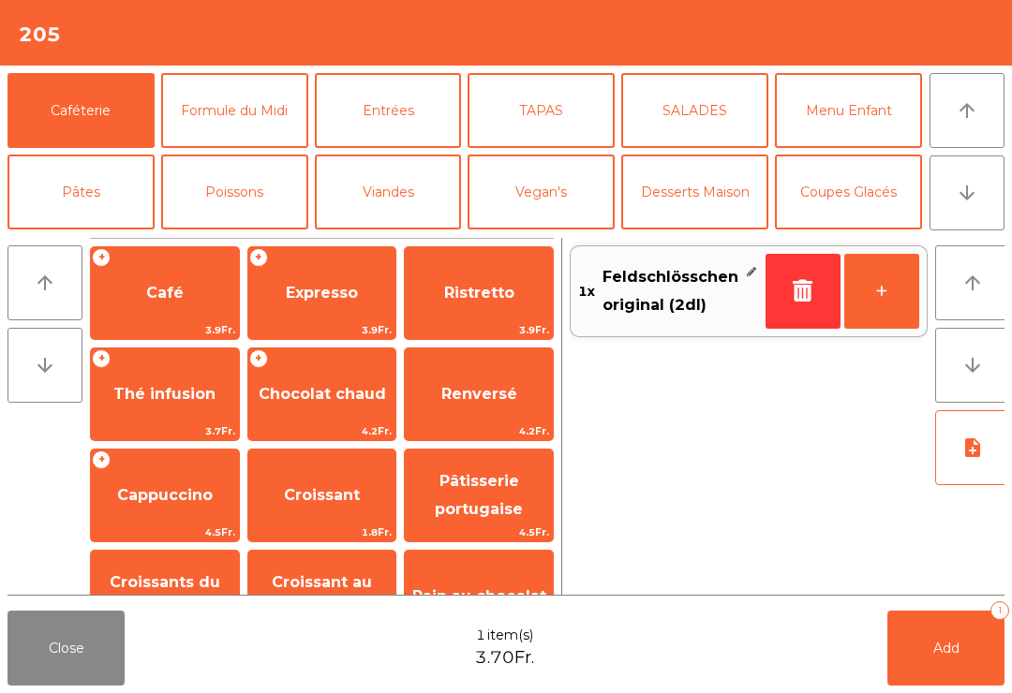
scroll to position [160, 0]
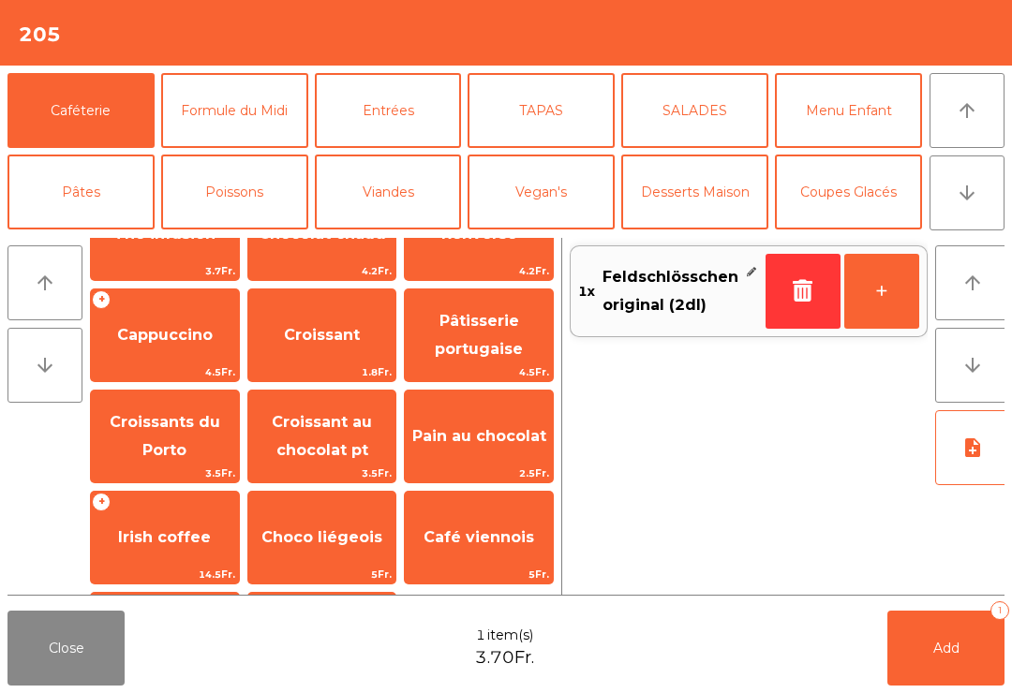
click at [494, 349] on span "Pâtisserie portugaise" at bounding box center [479, 335] width 88 height 46
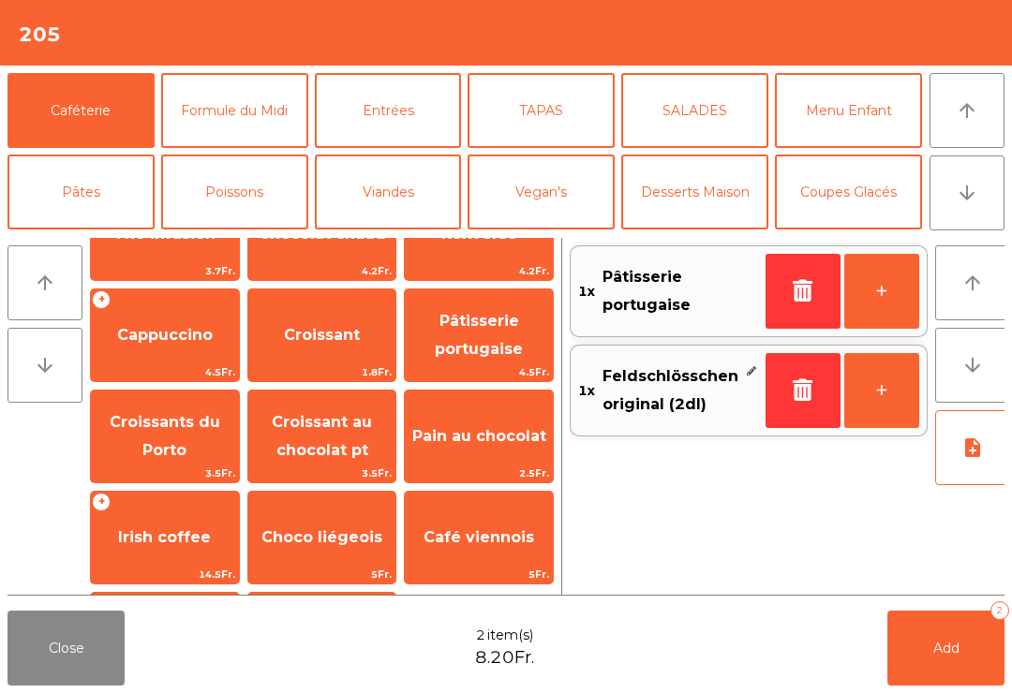
click at [105, 236] on button "Mineral" at bounding box center [80, 273] width 147 height 75
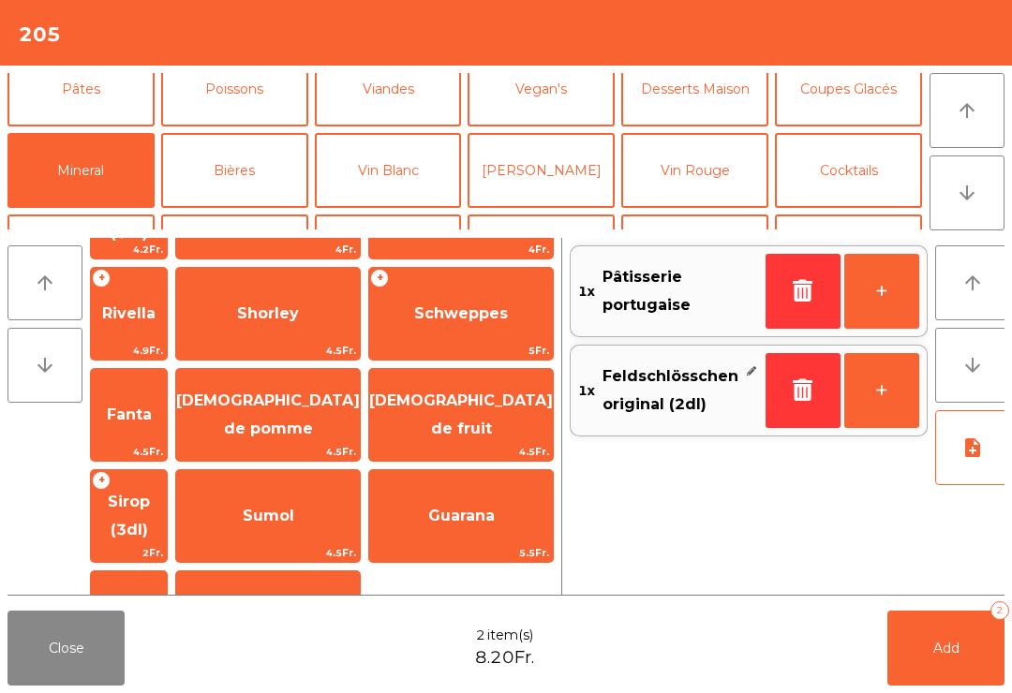
scroll to position [351, 0]
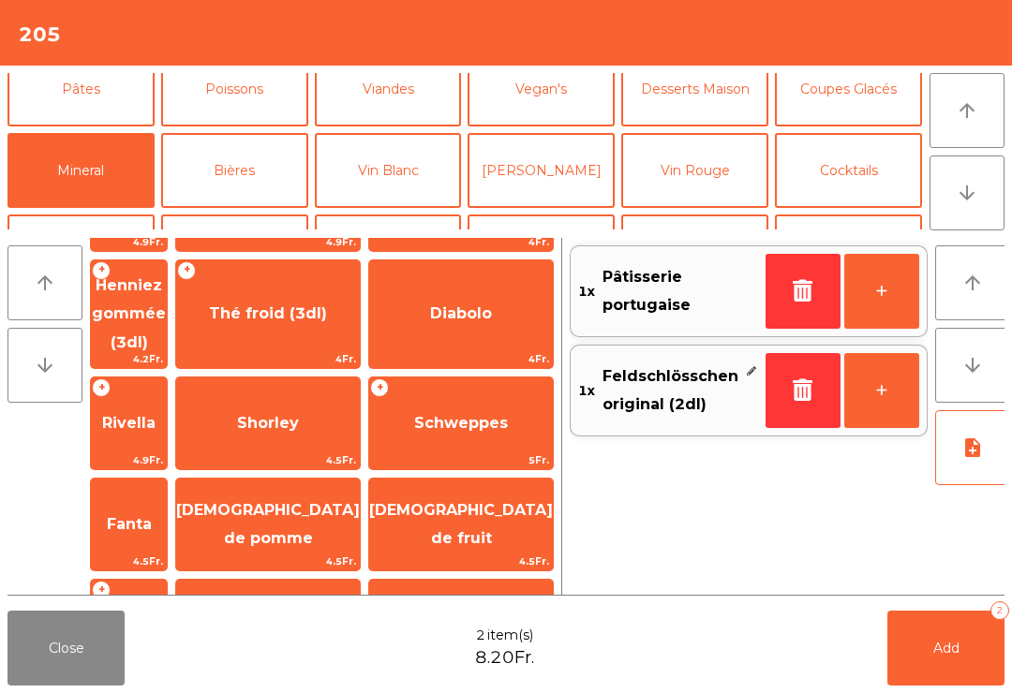
click at [156, 414] on span "Rivella" at bounding box center [128, 423] width 53 height 18
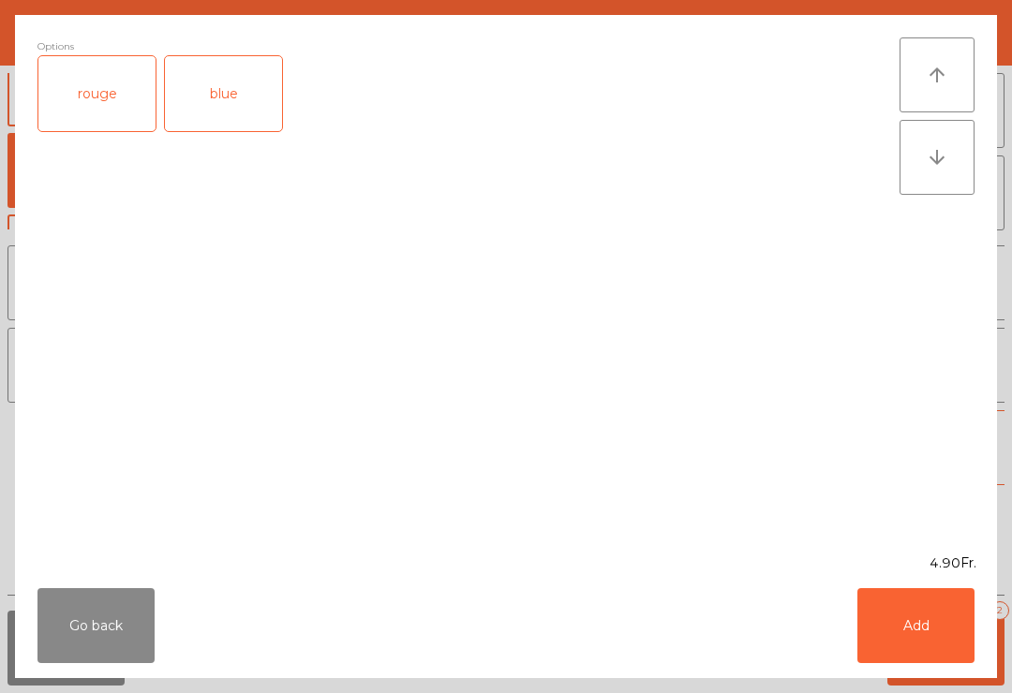
click at [955, 636] on button "Add" at bounding box center [915, 625] width 117 height 75
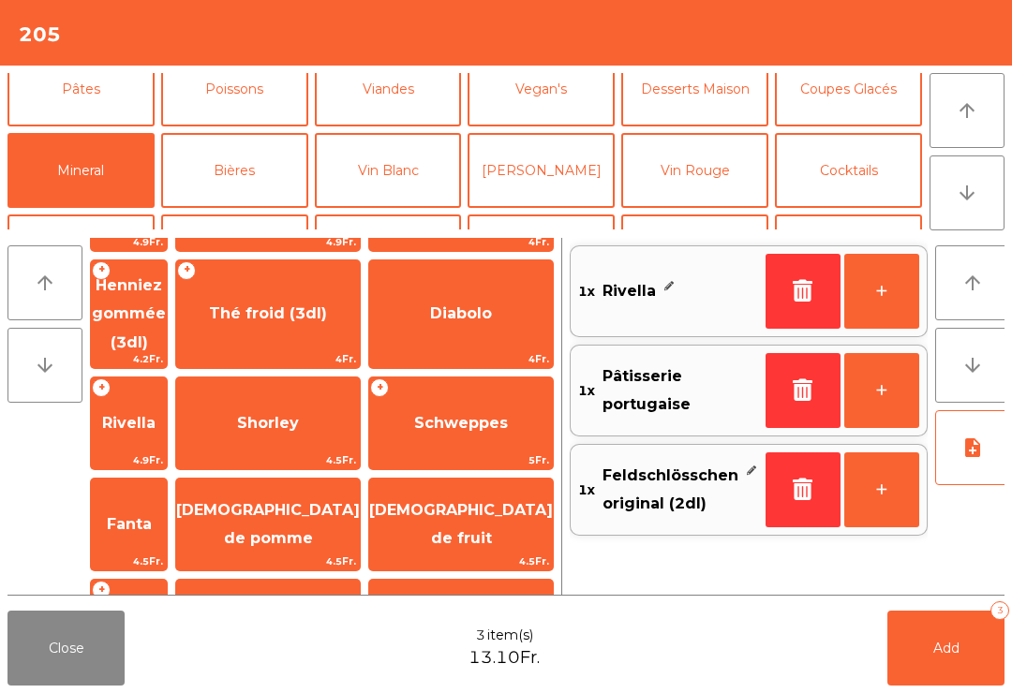
click at [956, 650] on span "Add" at bounding box center [946, 648] width 26 height 17
